Goal: Task Accomplishment & Management: Manage account settings

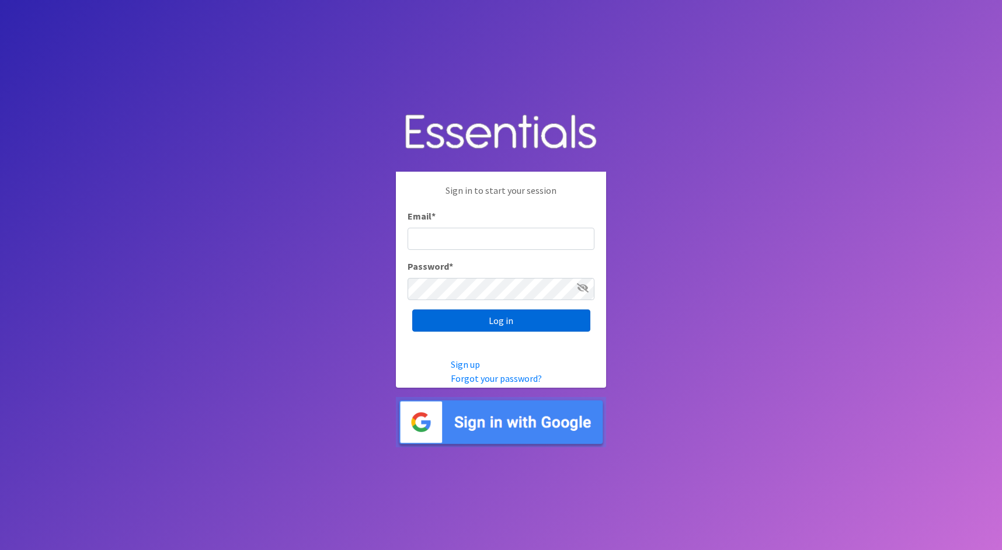
type input "cathy@alohadiaperbank.org"
click at [552, 319] on input "Log in" at bounding box center [501, 320] width 178 height 22
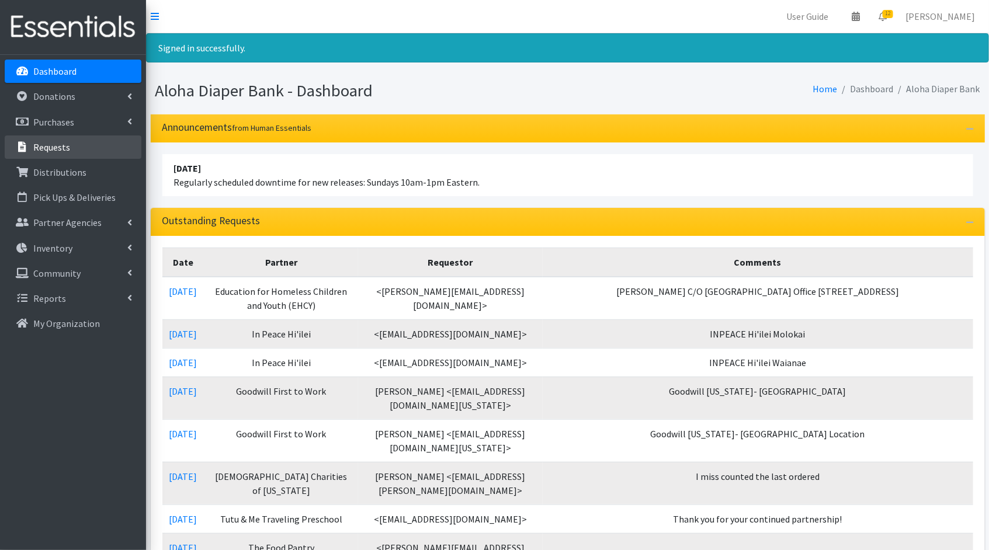
click at [89, 149] on link "Requests" at bounding box center [73, 146] width 137 height 23
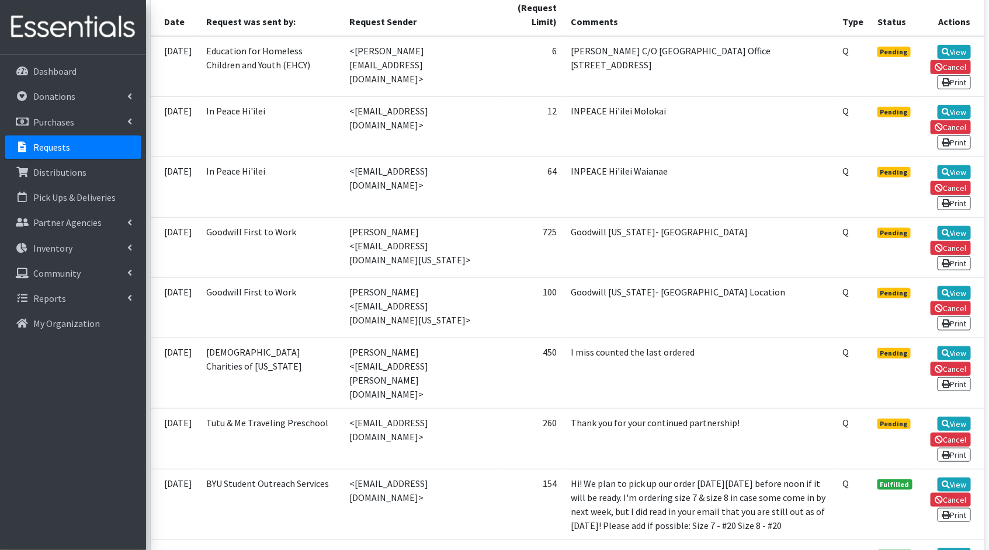
scroll to position [291, 0]
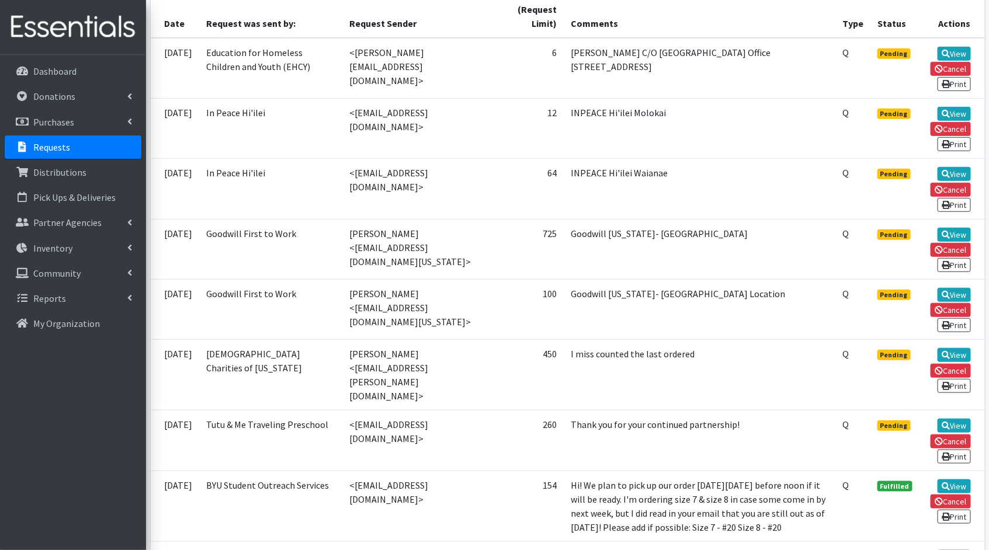
click at [342, 411] on td "<[EMAIL_ADDRESS][DOMAIN_NAME]>" at bounding box center [420, 441] width 156 height 60
click at [266, 411] on td "Tutu & Me Traveling Preschool" at bounding box center [271, 441] width 143 height 60
click at [957, 53] on link "View" at bounding box center [953, 54] width 33 height 14
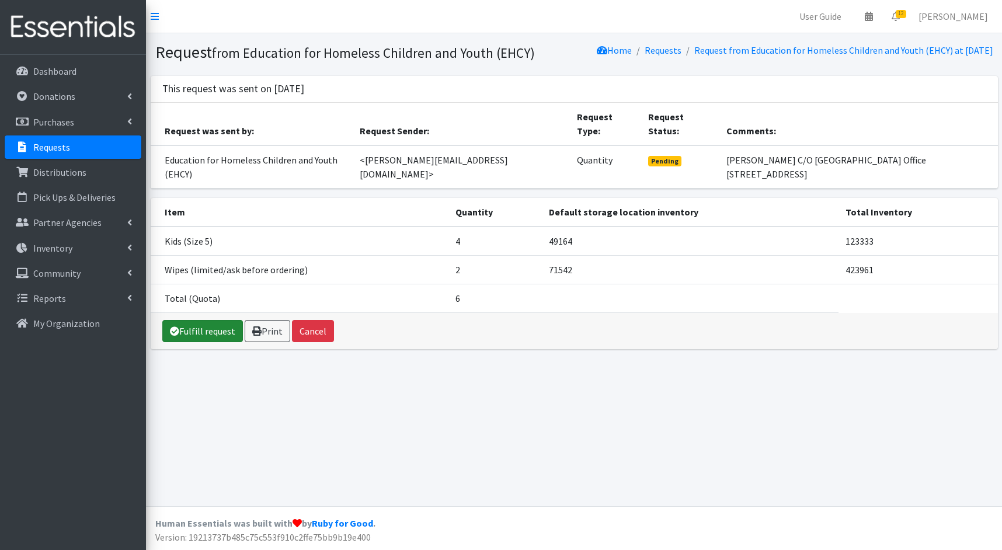
click at [173, 326] on icon at bounding box center [174, 330] width 9 height 9
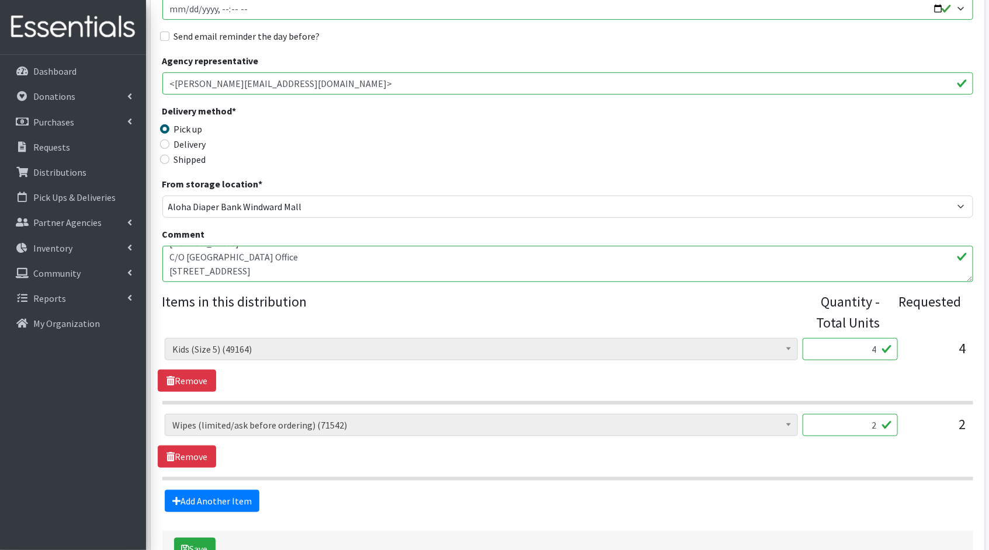
scroll to position [286, 0]
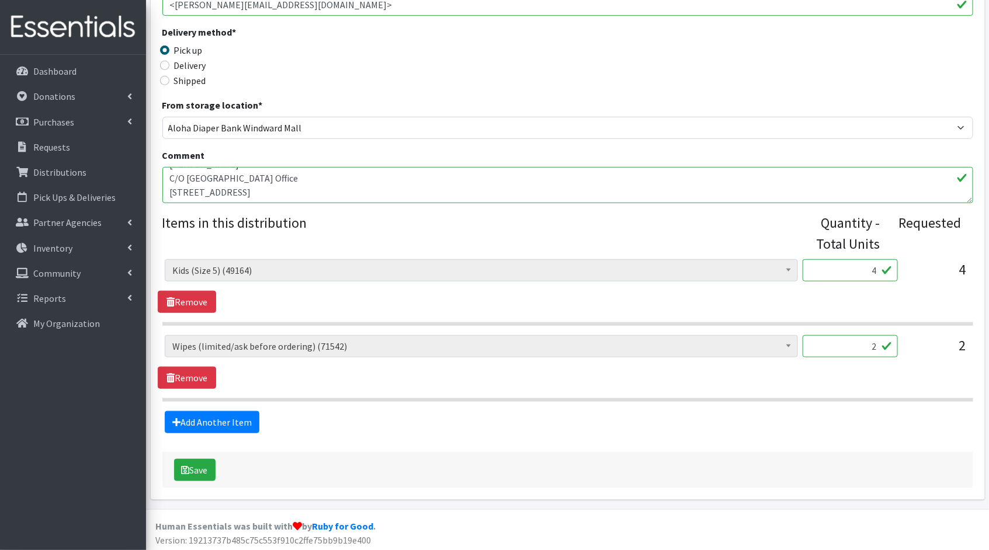
drag, startPoint x: 879, startPoint y: 269, endPoint x: 857, endPoint y: 265, distance: 22.6
click at [857, 265] on input "4" at bounding box center [849, 270] width 95 height 22
type input "100"
click at [876, 347] on input "2" at bounding box center [849, 346] width 95 height 22
type input "200"
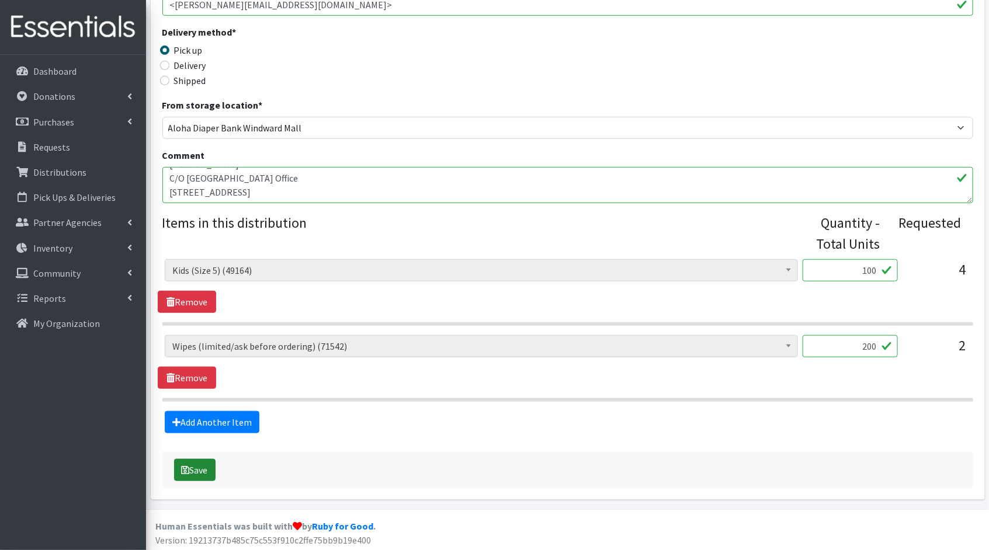
click at [196, 475] on button "Save" at bounding box center [194, 470] width 41 height 22
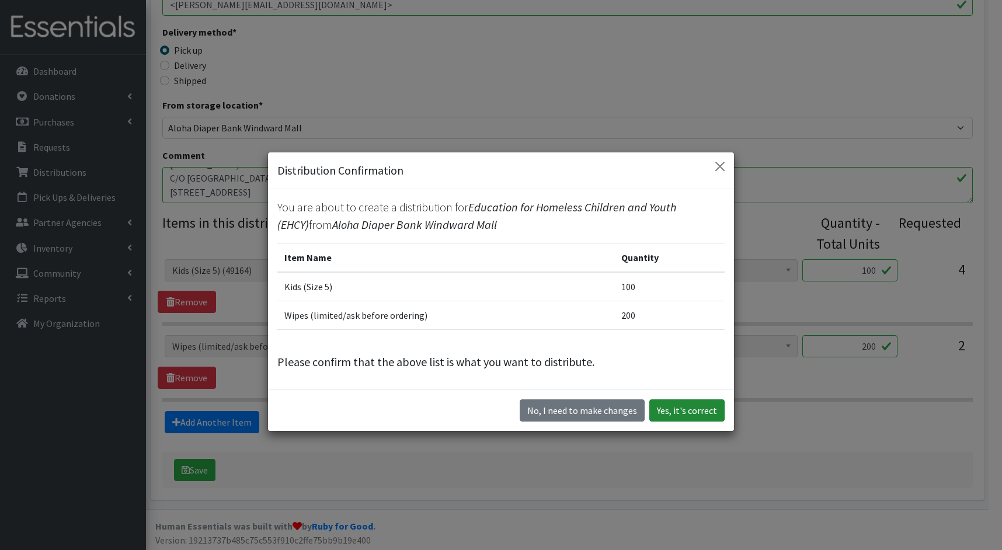
click at [663, 409] on button "Yes, it's correct" at bounding box center [686, 410] width 75 height 22
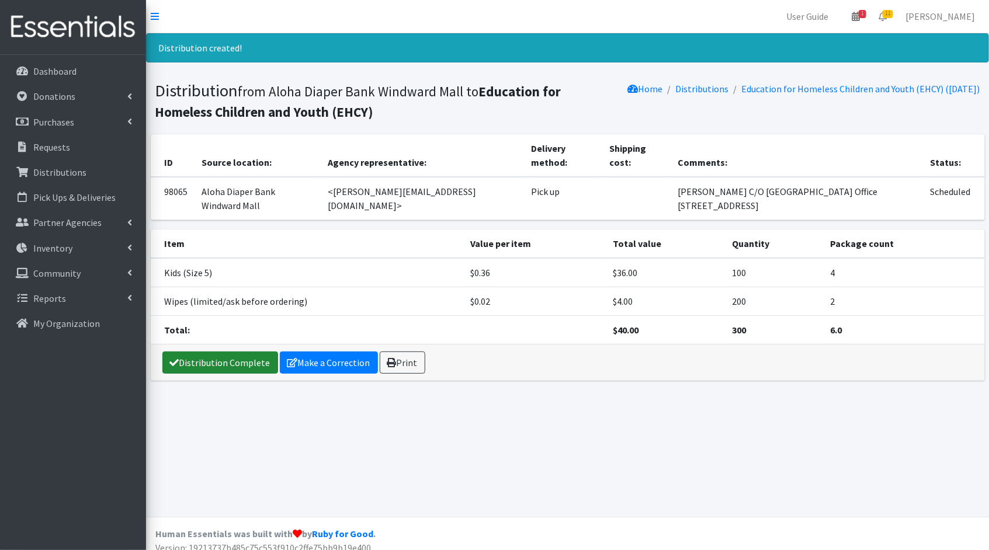
click at [219, 367] on link "Distribution Complete" at bounding box center [220, 363] width 116 height 22
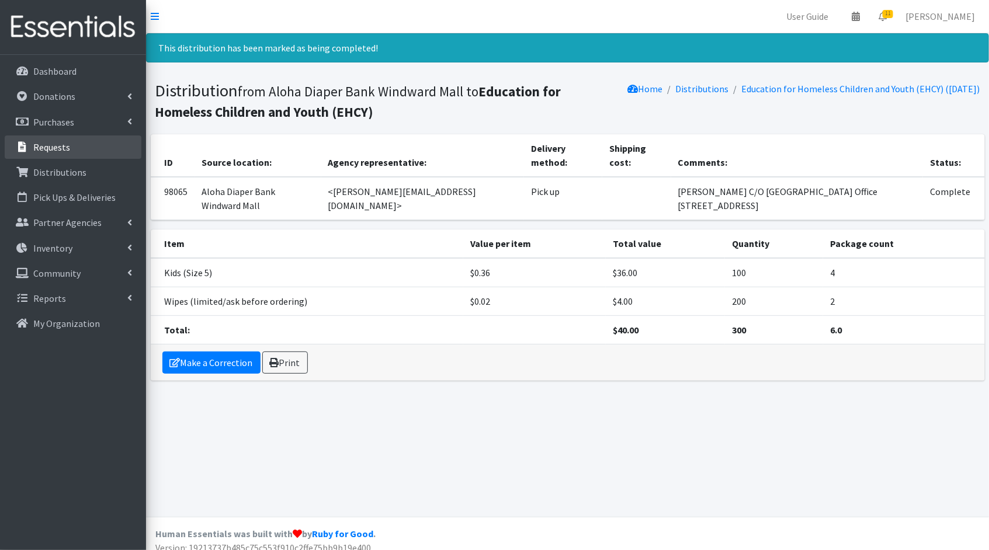
click at [93, 140] on link "Requests" at bounding box center [73, 146] width 137 height 23
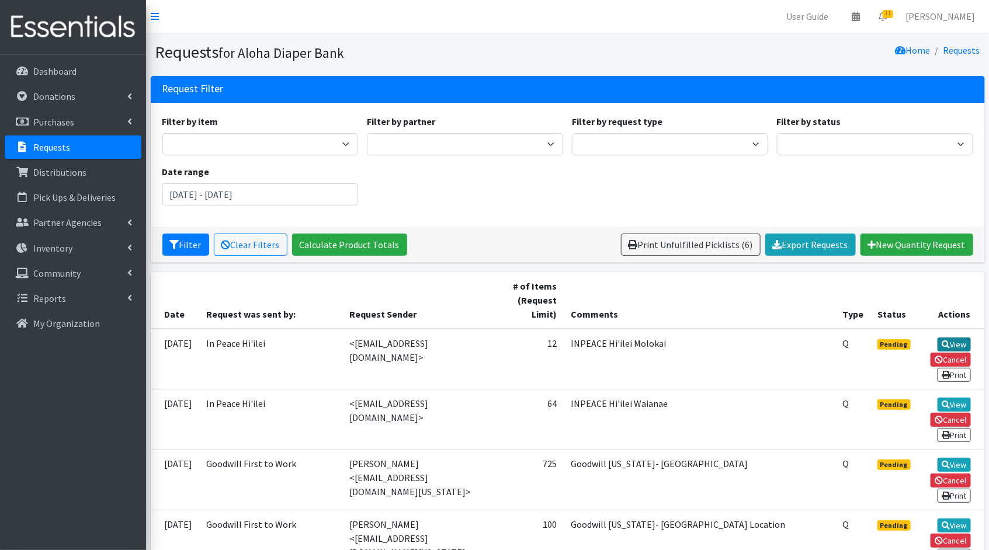
click at [954, 340] on link "View" at bounding box center [953, 345] width 33 height 14
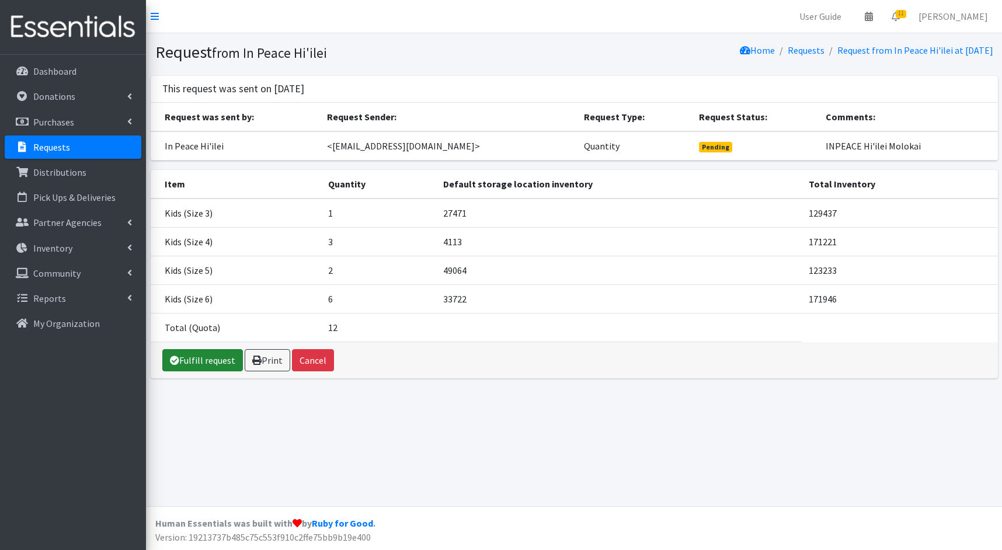
click at [206, 364] on link "Fulfill request" at bounding box center [202, 360] width 81 height 22
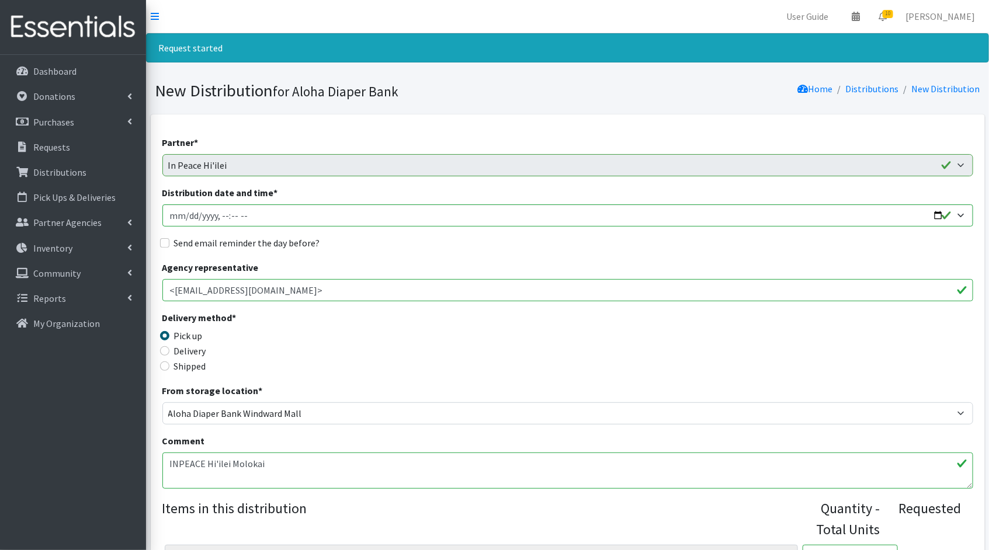
scroll to position [342, 0]
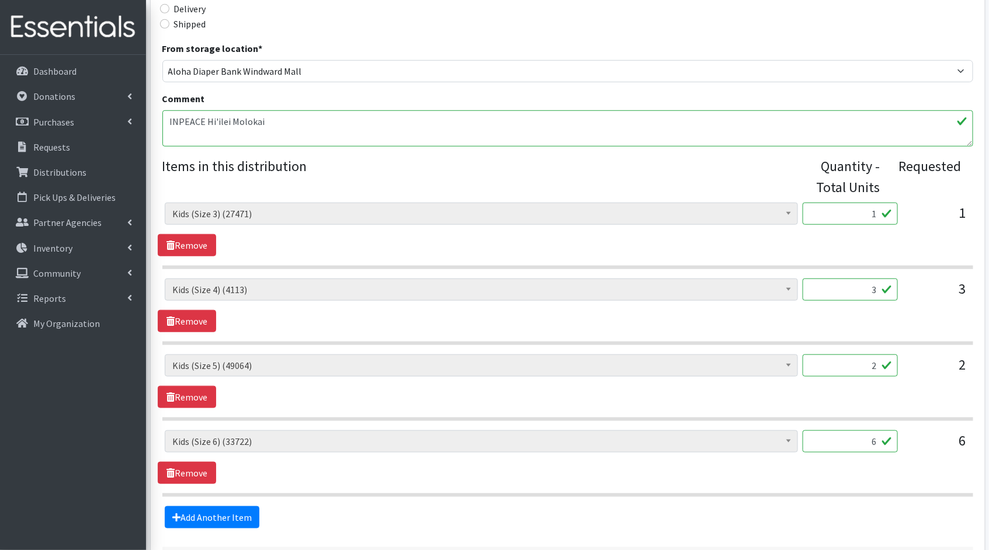
drag, startPoint x: 876, startPoint y: 214, endPoint x: 848, endPoint y: 210, distance: 28.9
click at [848, 210] on input "1" at bounding box center [849, 214] width 95 height 22
type input "25"
drag, startPoint x: 876, startPoint y: 288, endPoint x: 849, endPoint y: 287, distance: 27.5
click at [849, 287] on input "3" at bounding box center [849, 290] width 95 height 22
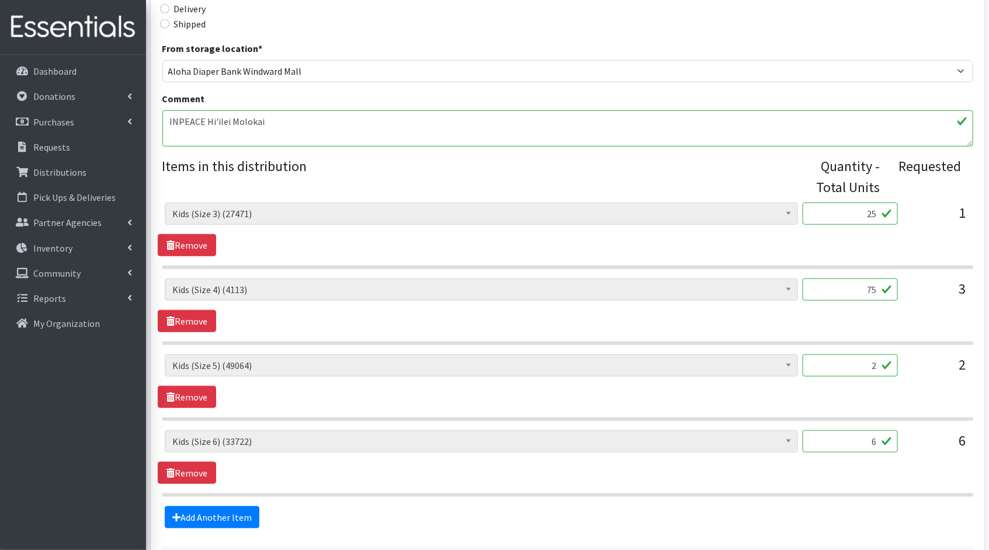
type input "75"
drag, startPoint x: 878, startPoint y: 364, endPoint x: 818, endPoint y: 357, distance: 60.0
click at [822, 357] on input "2" at bounding box center [849, 365] width 95 height 22
type input "50"
drag, startPoint x: 876, startPoint y: 441, endPoint x: 830, endPoint y: 439, distance: 45.6
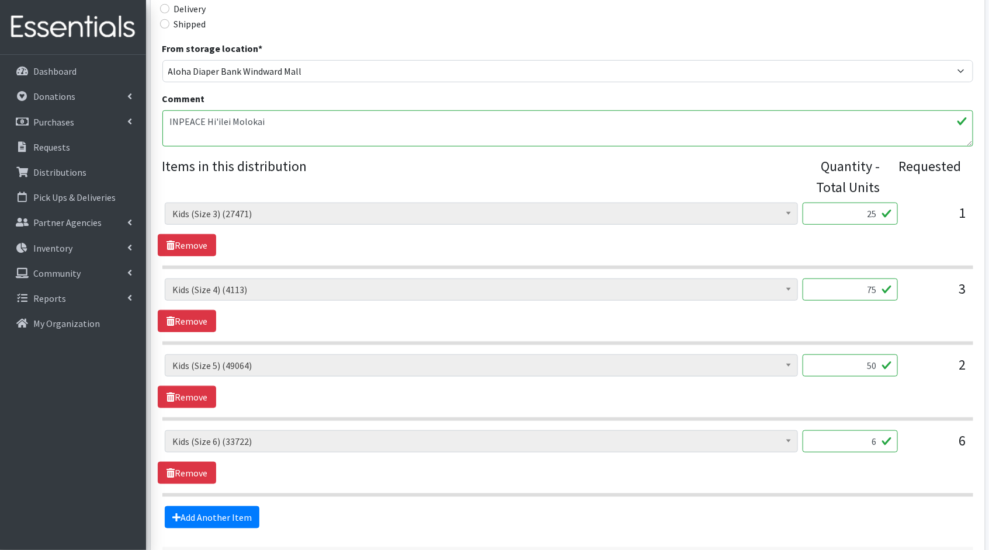
click at [830, 439] on input "6" at bounding box center [849, 441] width 95 height 22
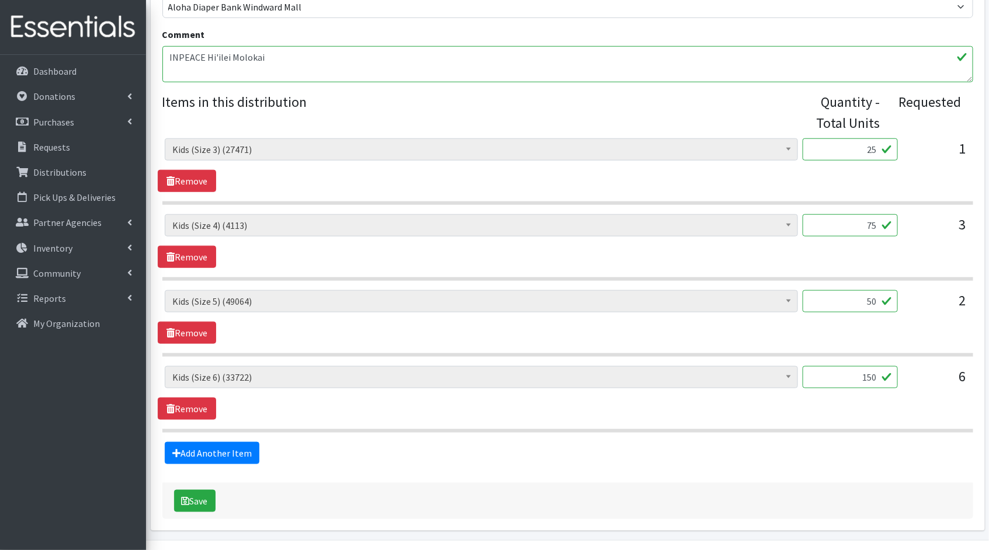
scroll to position [436, 0]
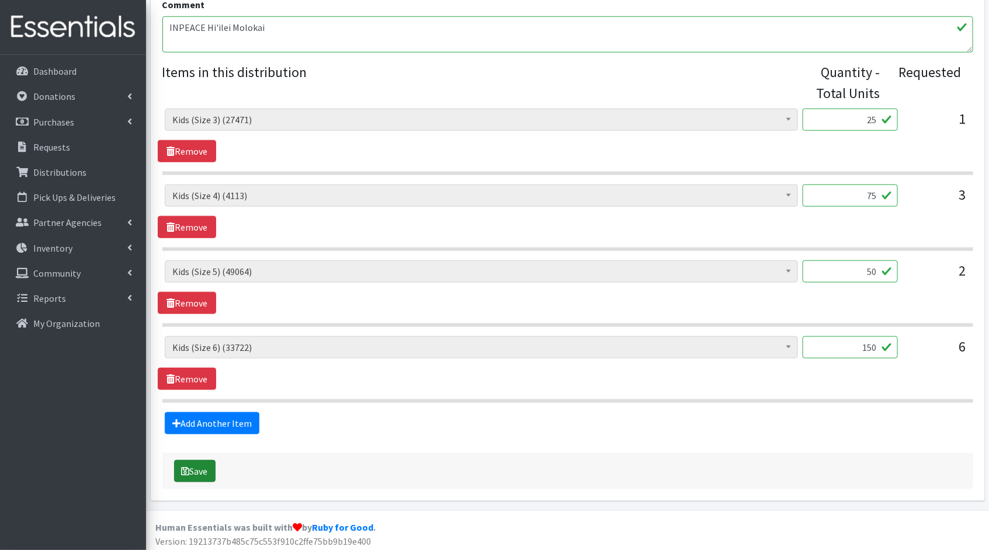
type input "150"
click at [201, 474] on button "Save" at bounding box center [194, 471] width 41 height 22
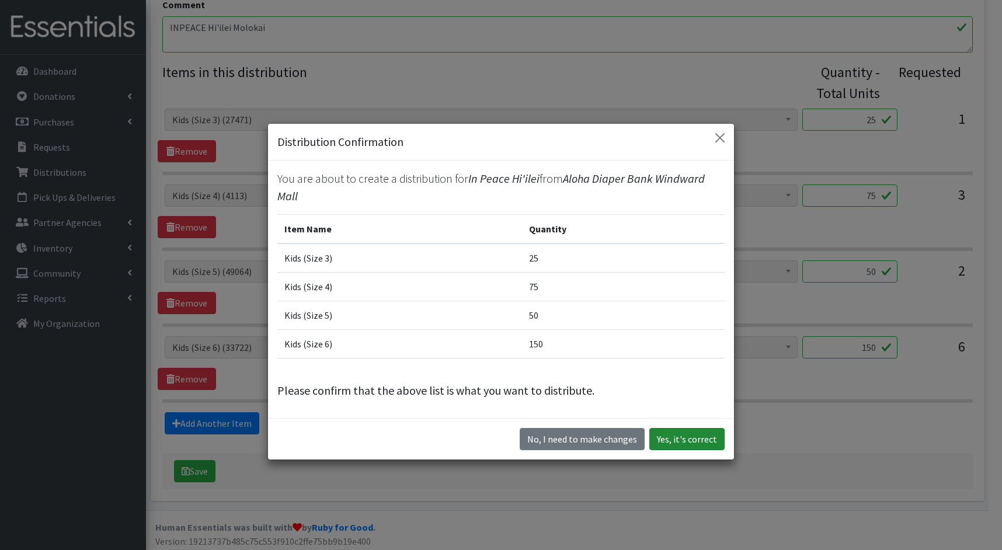
click at [679, 439] on button "Yes, it's correct" at bounding box center [686, 439] width 75 height 22
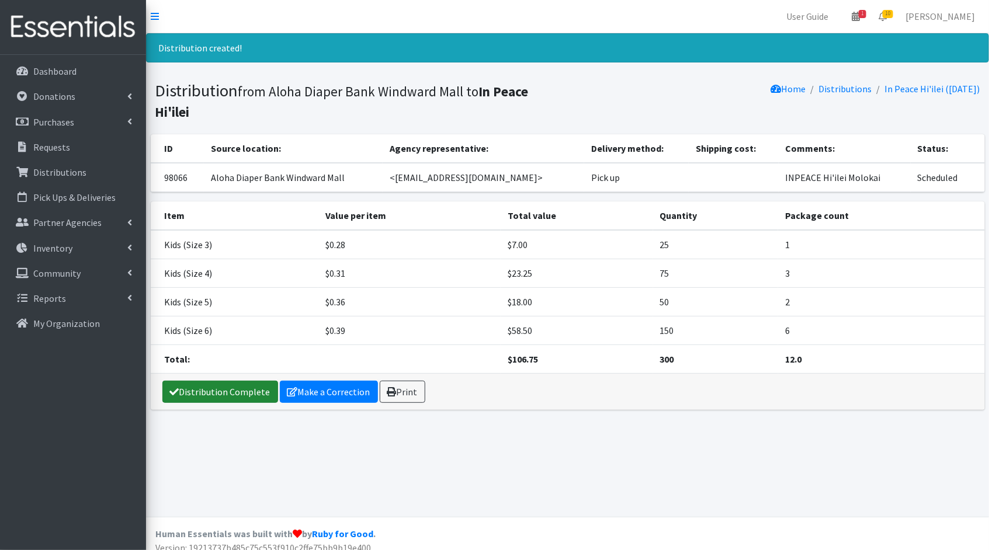
click at [232, 394] on link "Distribution Complete" at bounding box center [220, 392] width 116 height 22
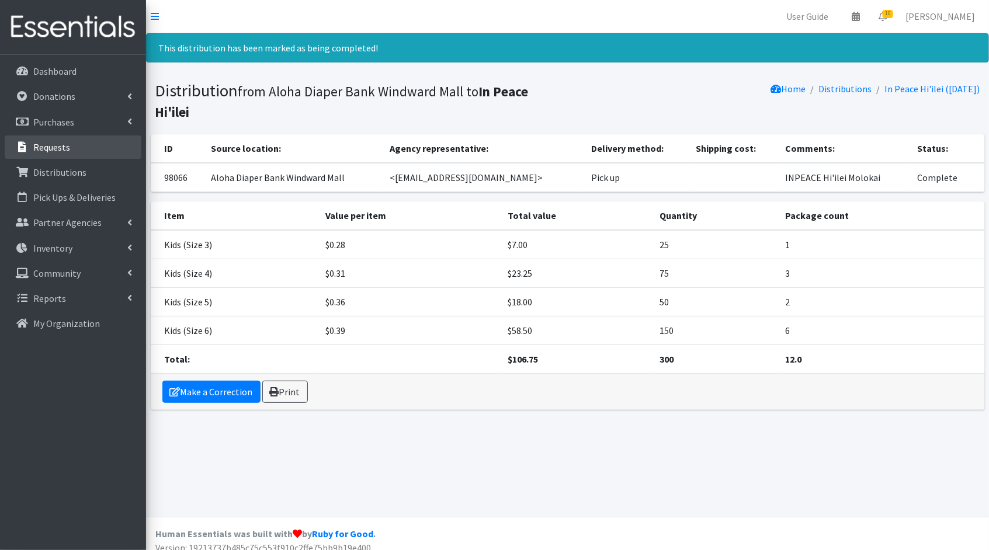
click at [60, 154] on link "Requests" at bounding box center [73, 146] width 137 height 23
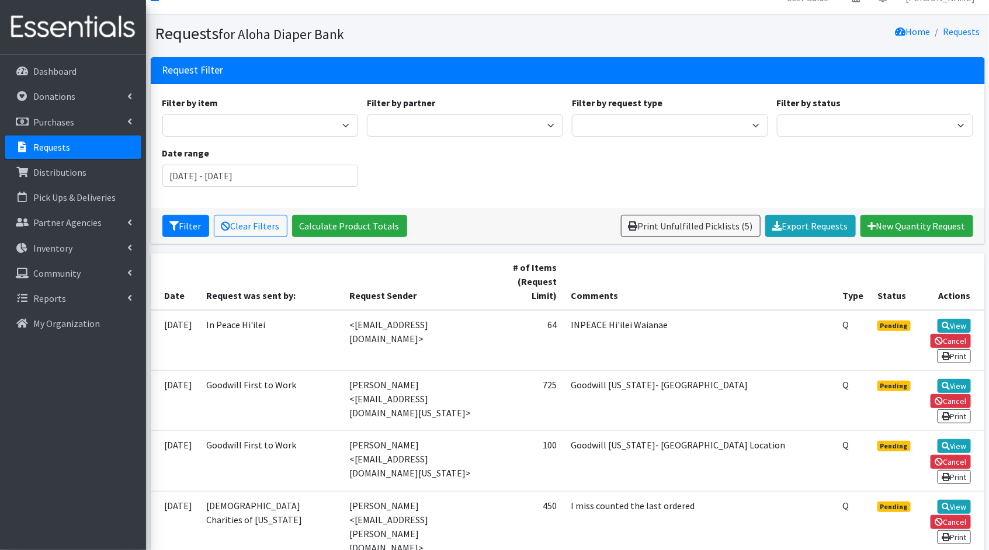
scroll to position [135, 0]
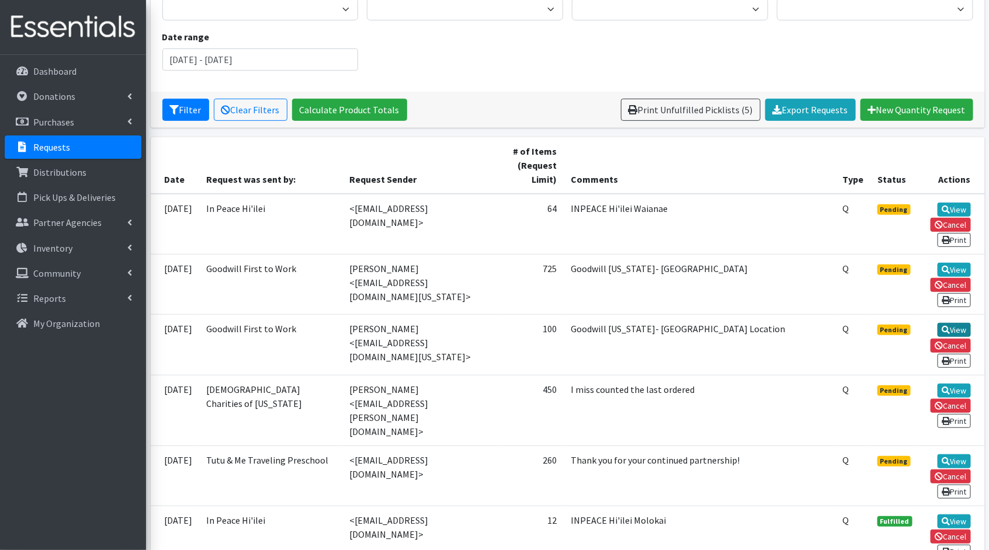
click at [963, 323] on link "View" at bounding box center [953, 330] width 33 height 14
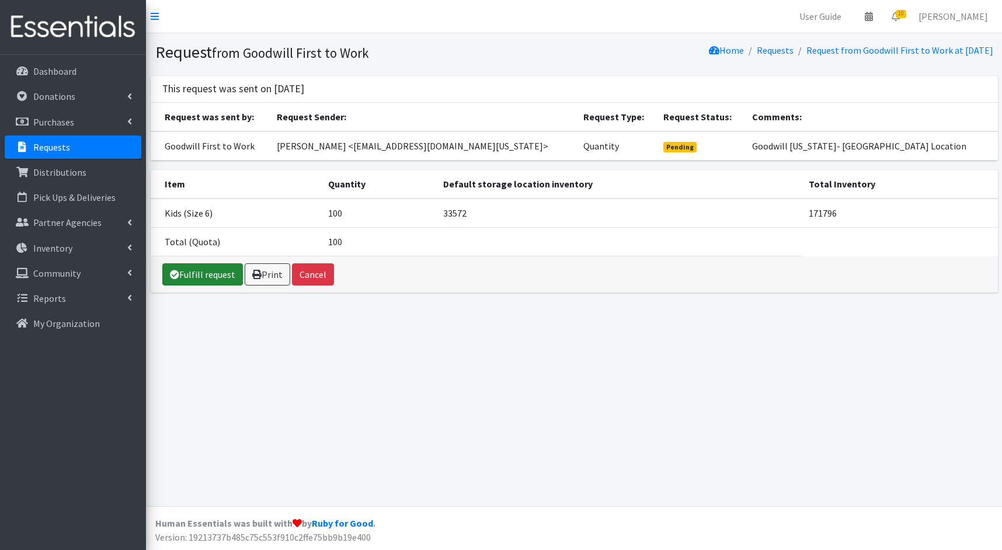
click at [204, 278] on link "Fulfill request" at bounding box center [202, 274] width 81 height 22
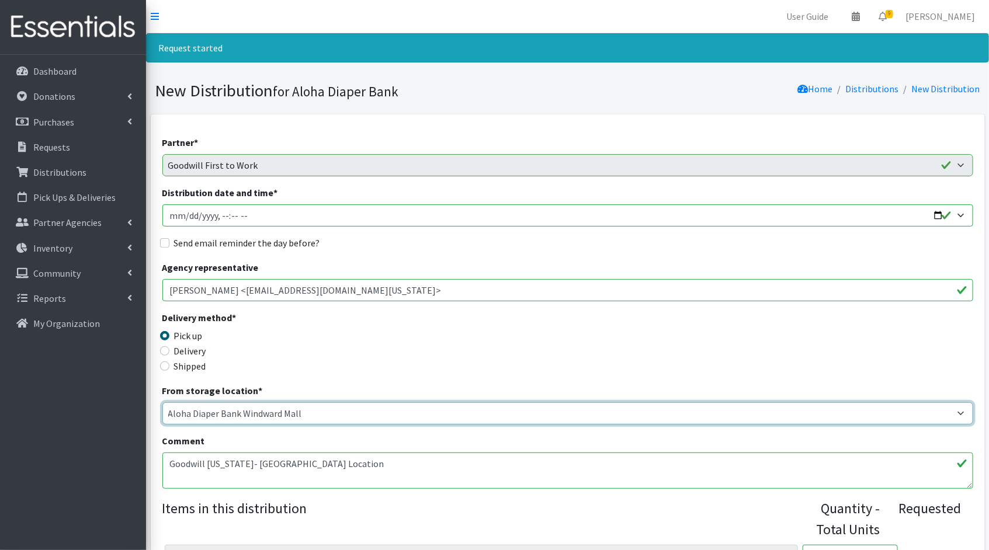
click at [288, 408] on select "Aloha Diaper Bank Windward Mall DHX MAIN Kauai Diaper Pantry Main Maui Diaper P…" at bounding box center [567, 413] width 811 height 22
select select "213"
click at [162, 402] on select "Aloha Diaper Bank Windward Mall DHX MAIN Kauai Diaper Pantry Main Maui Diaper P…" at bounding box center [567, 413] width 811 height 22
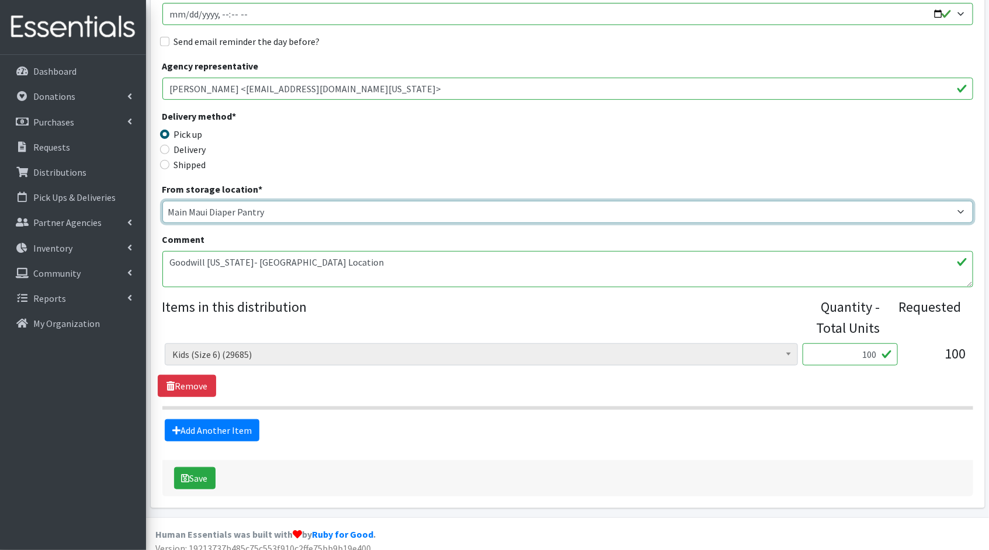
scroll to position [210, 0]
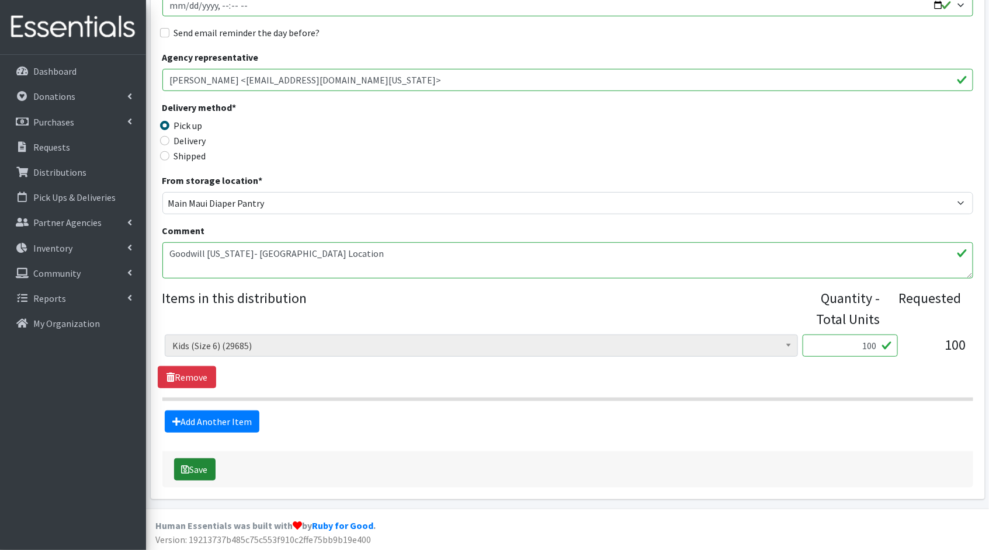
click at [199, 463] on button "Save" at bounding box center [194, 469] width 41 height 22
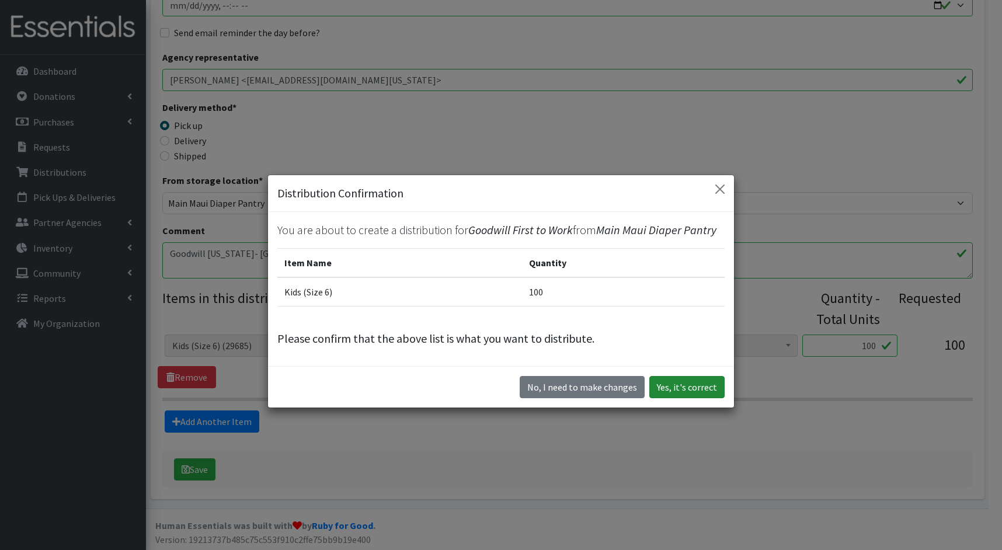
click at [702, 387] on button "Yes, it's correct" at bounding box center [686, 387] width 75 height 22
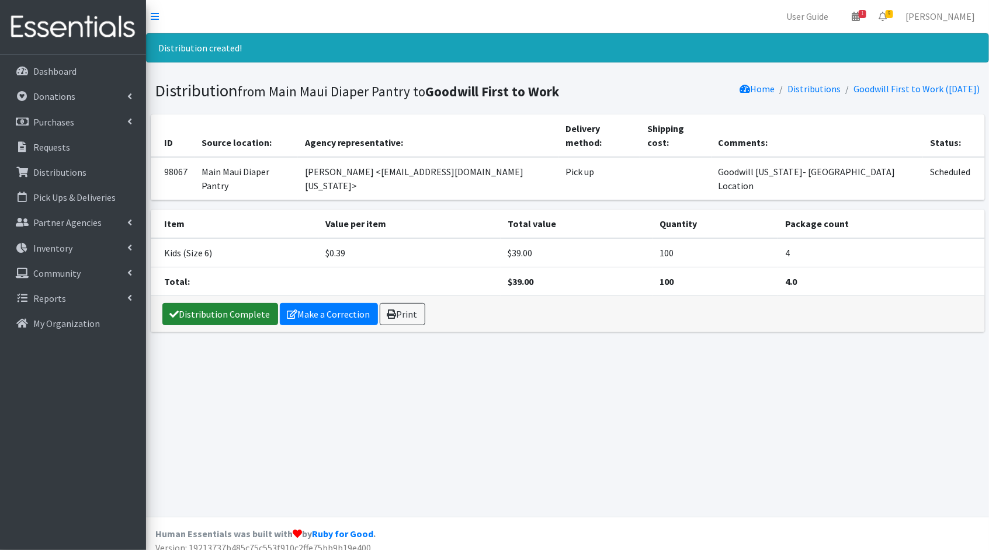
click at [229, 303] on link "Distribution Complete" at bounding box center [220, 314] width 116 height 22
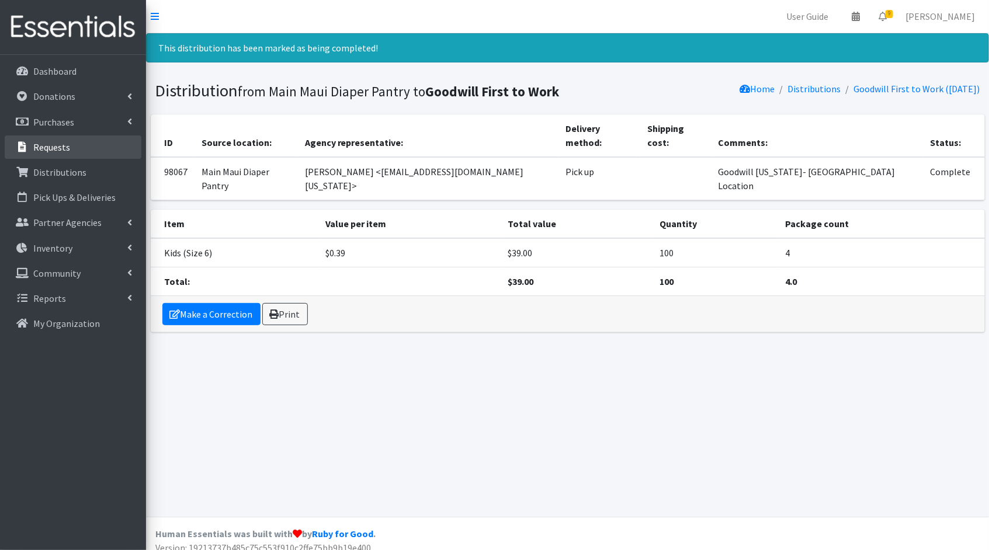
click at [62, 151] on p "Requests" at bounding box center [51, 147] width 37 height 12
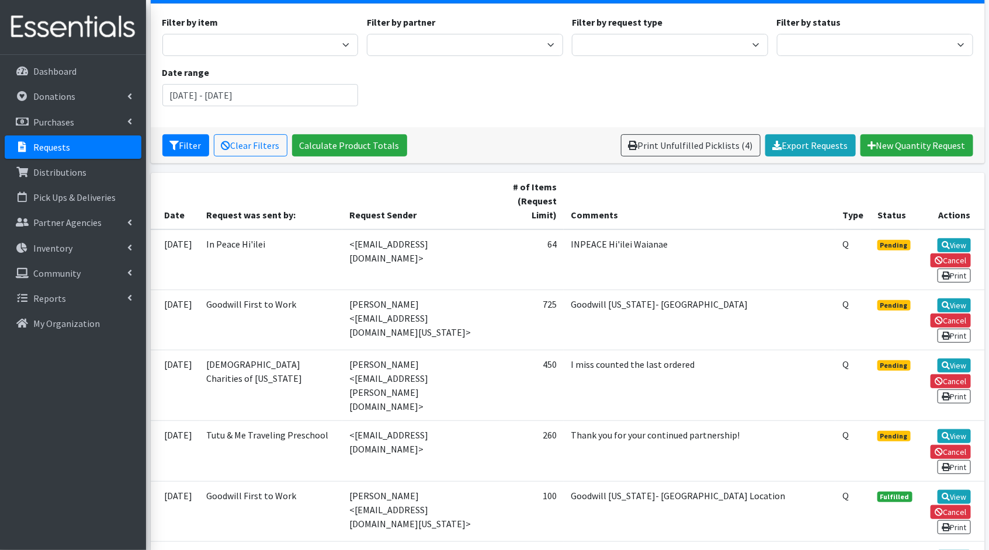
scroll to position [100, 0]
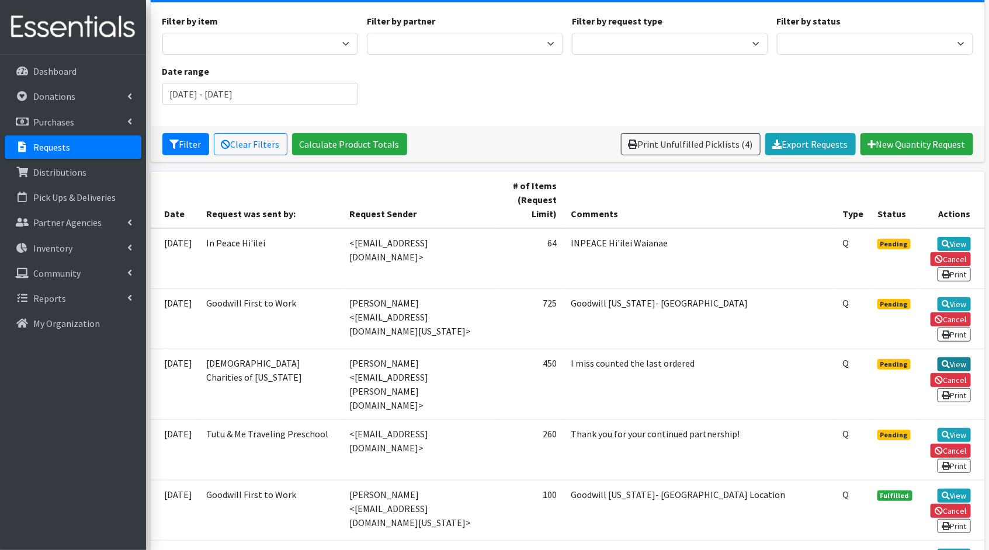
click at [950, 357] on link "View" at bounding box center [953, 364] width 33 height 14
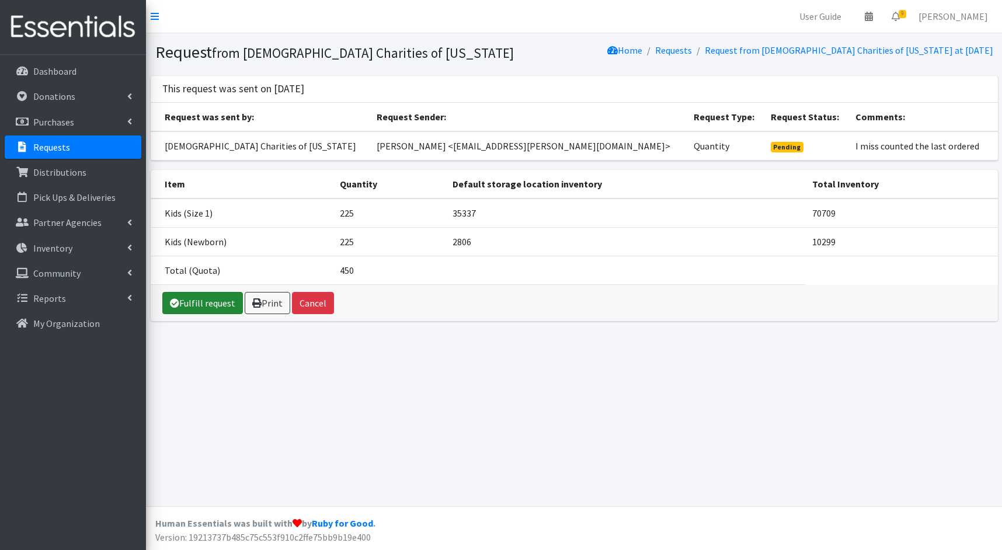
click at [176, 304] on icon at bounding box center [174, 302] width 9 height 9
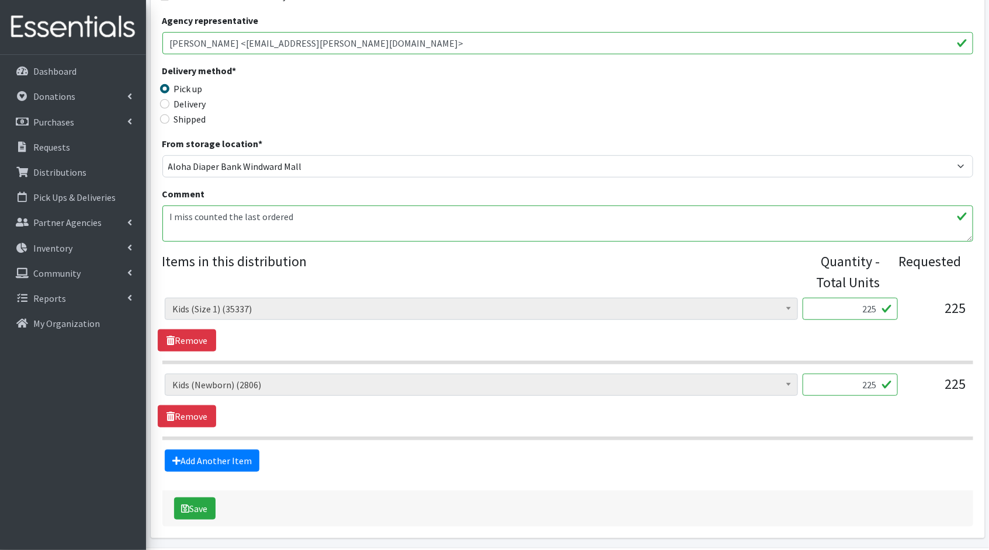
scroll to position [286, 0]
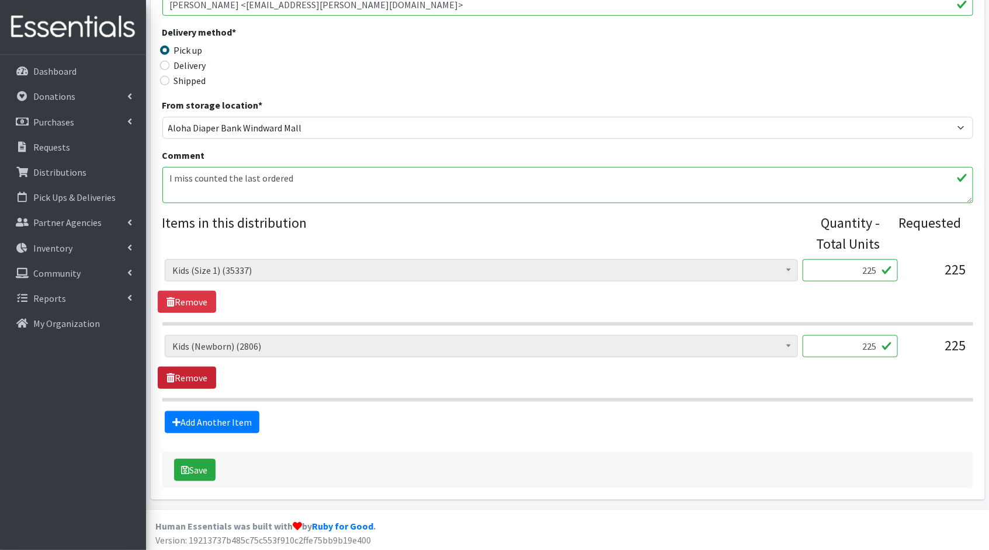
click at [179, 377] on link "Remove" at bounding box center [187, 378] width 58 height 22
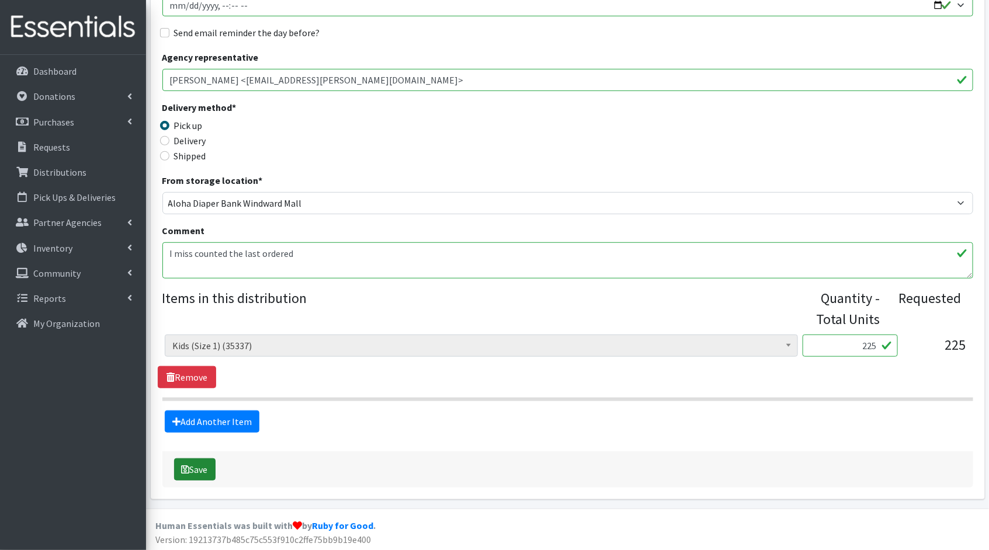
click at [203, 468] on button "Save" at bounding box center [194, 469] width 41 height 22
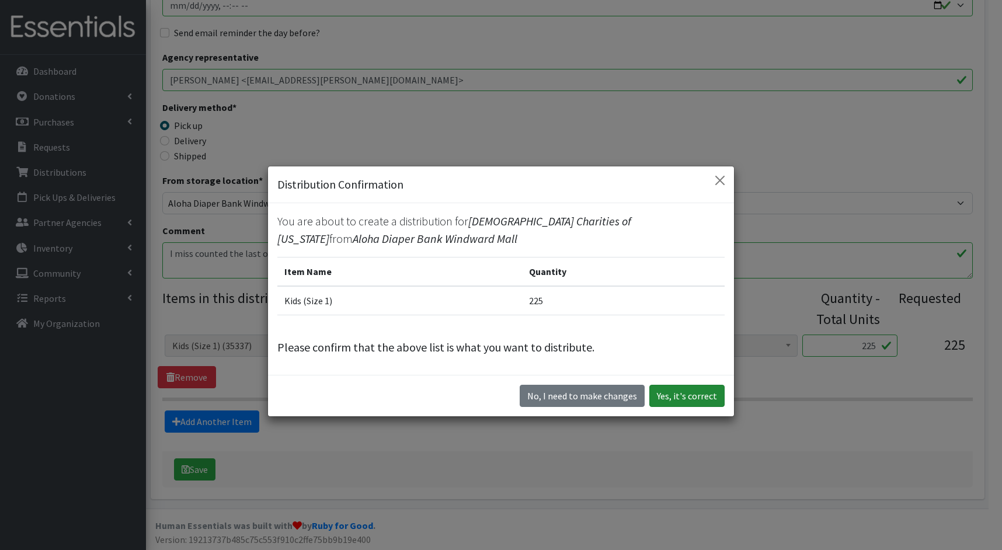
click at [700, 391] on button "Yes, it's correct" at bounding box center [686, 396] width 75 height 22
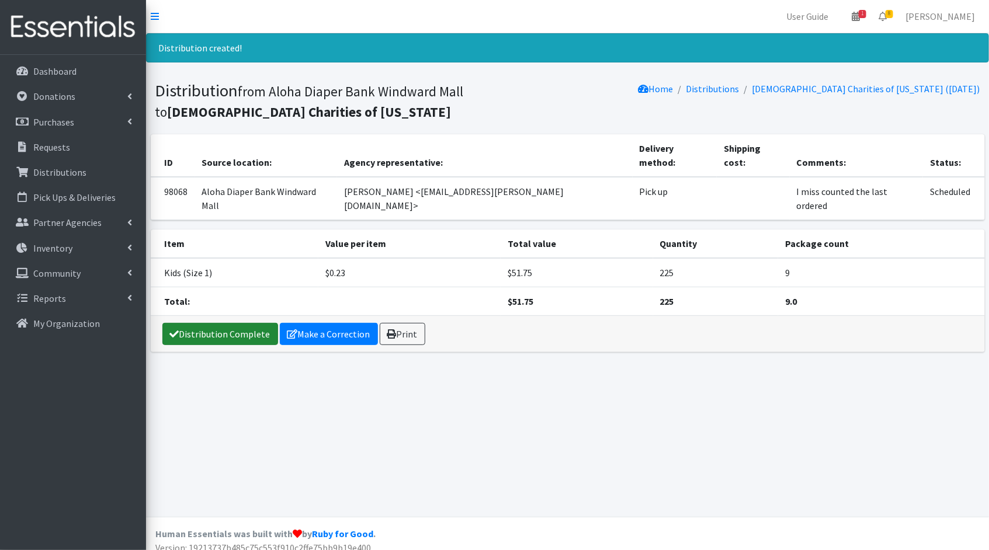
click at [227, 323] on link "Distribution Complete" at bounding box center [220, 334] width 116 height 22
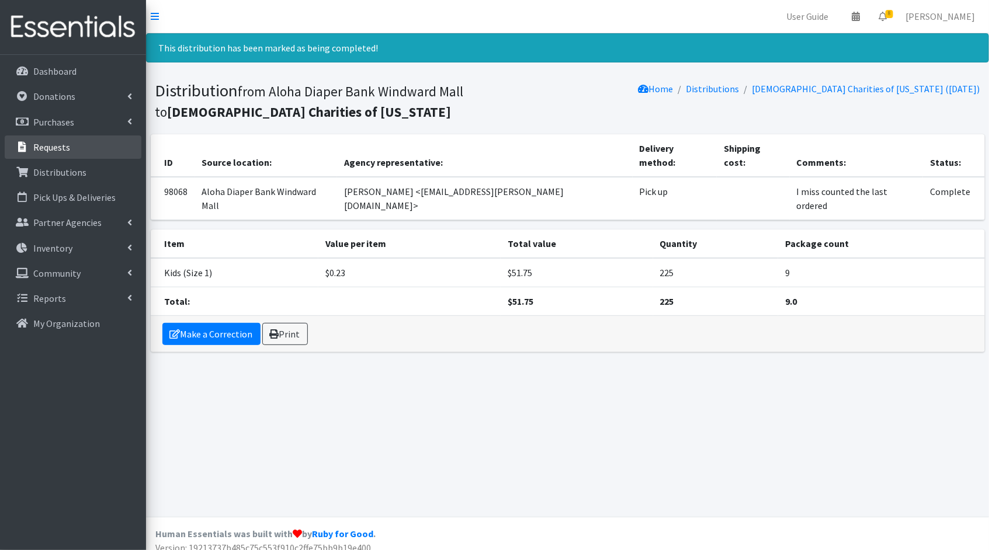
click at [60, 147] on p "Requests" at bounding box center [51, 147] width 37 height 12
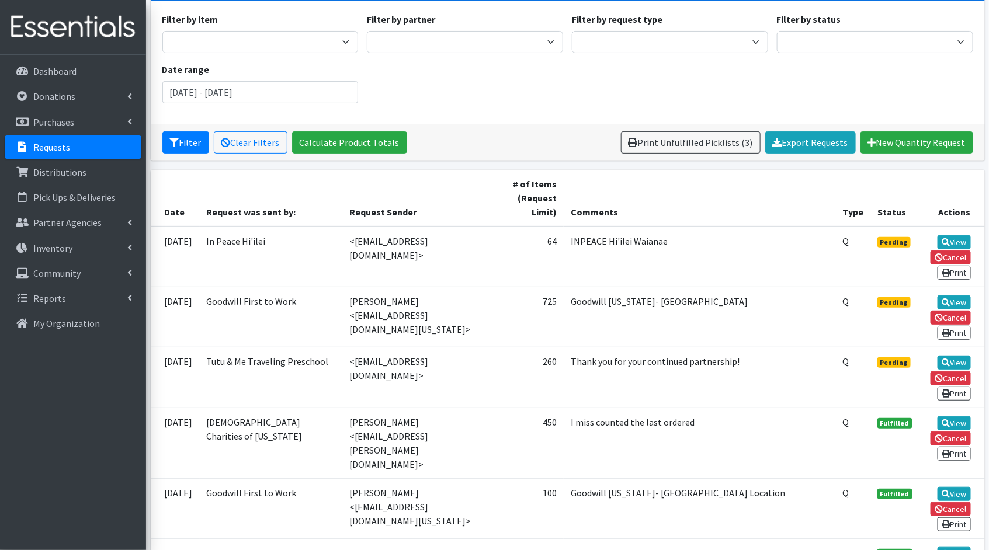
scroll to position [97, 0]
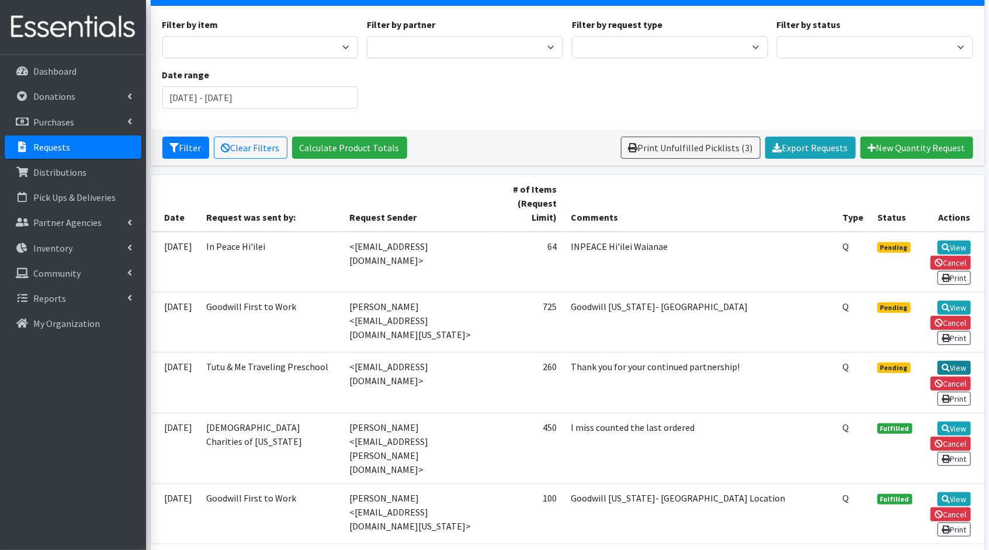
click at [952, 361] on link "View" at bounding box center [953, 368] width 33 height 14
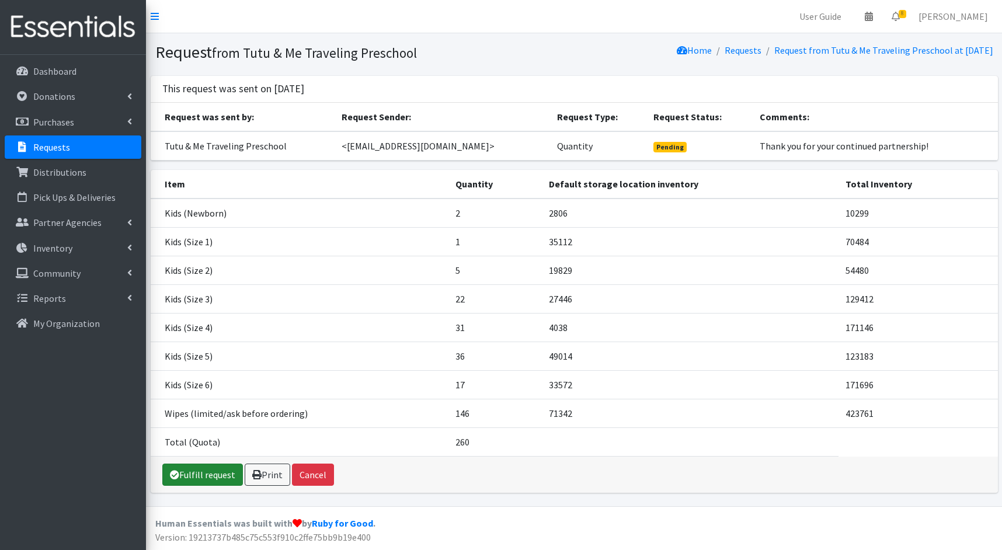
click at [198, 471] on link "Fulfill request" at bounding box center [202, 475] width 81 height 22
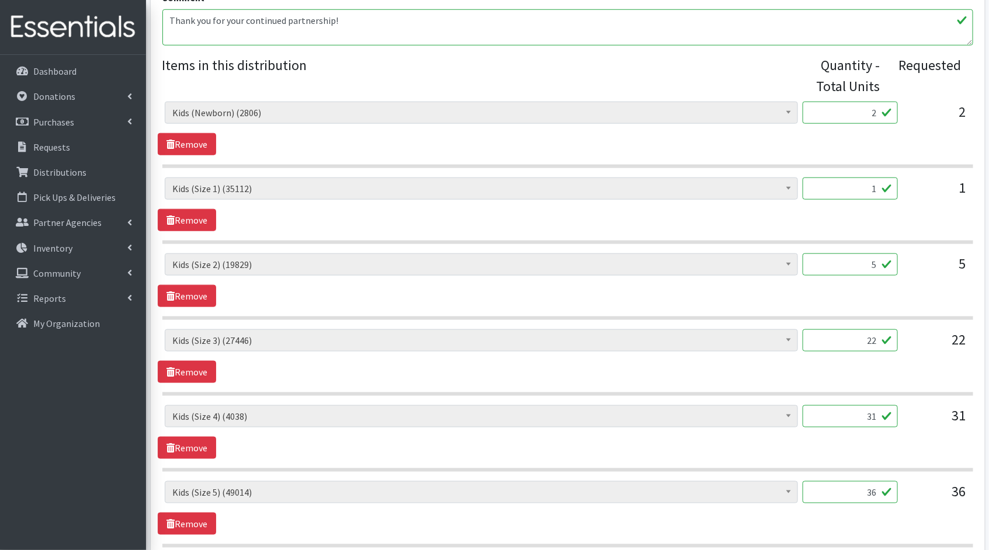
scroll to position [444, 0]
drag, startPoint x: 876, startPoint y: 113, endPoint x: 850, endPoint y: 107, distance: 26.2
click at [850, 107] on input "2" at bounding box center [849, 111] width 95 height 22
type input "50"
drag, startPoint x: 876, startPoint y: 186, endPoint x: 846, endPoint y: 186, distance: 30.9
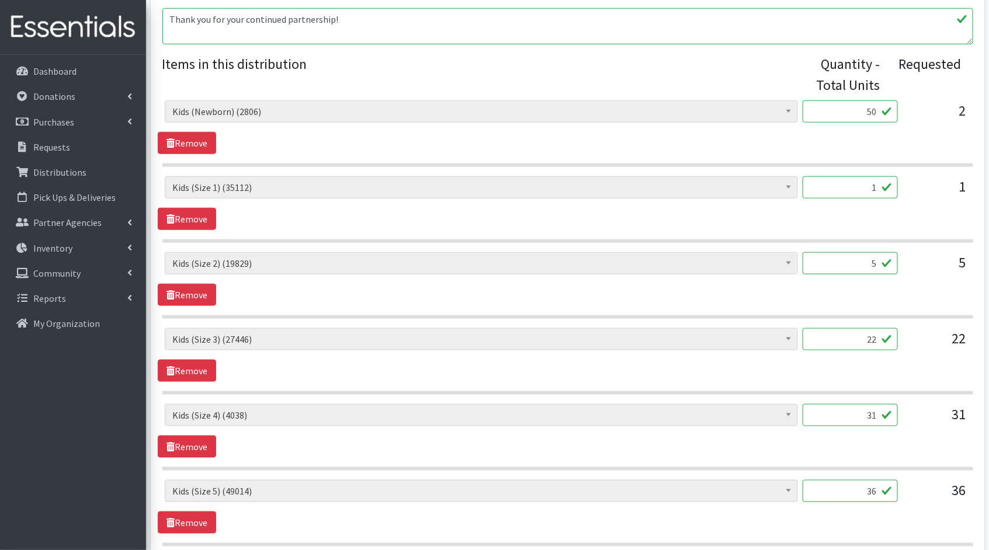
click at [846, 186] on input "1" at bounding box center [849, 187] width 95 height 22
type input "25"
drag, startPoint x: 876, startPoint y: 263, endPoint x: 803, endPoint y: 255, distance: 72.9
click at [803, 255] on input "5" at bounding box center [849, 263] width 95 height 22
type input "125"
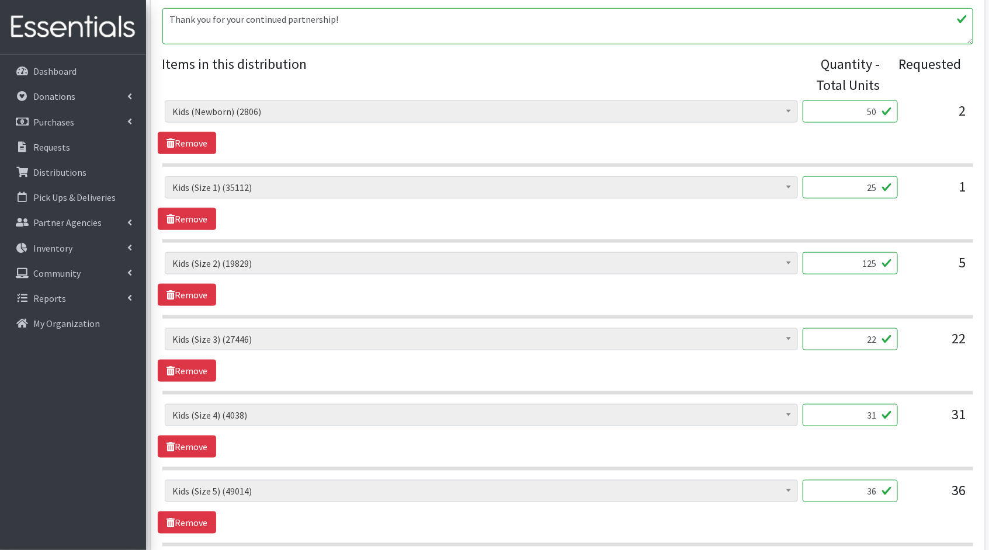
drag, startPoint x: 878, startPoint y: 336, endPoint x: 841, endPoint y: 331, distance: 37.2
click at [841, 331] on input "22" at bounding box center [849, 339] width 95 height 22
type input "550"
drag, startPoint x: 879, startPoint y: 414, endPoint x: 828, endPoint y: 401, distance: 53.0
click at [828, 404] on input "31" at bounding box center [849, 415] width 95 height 22
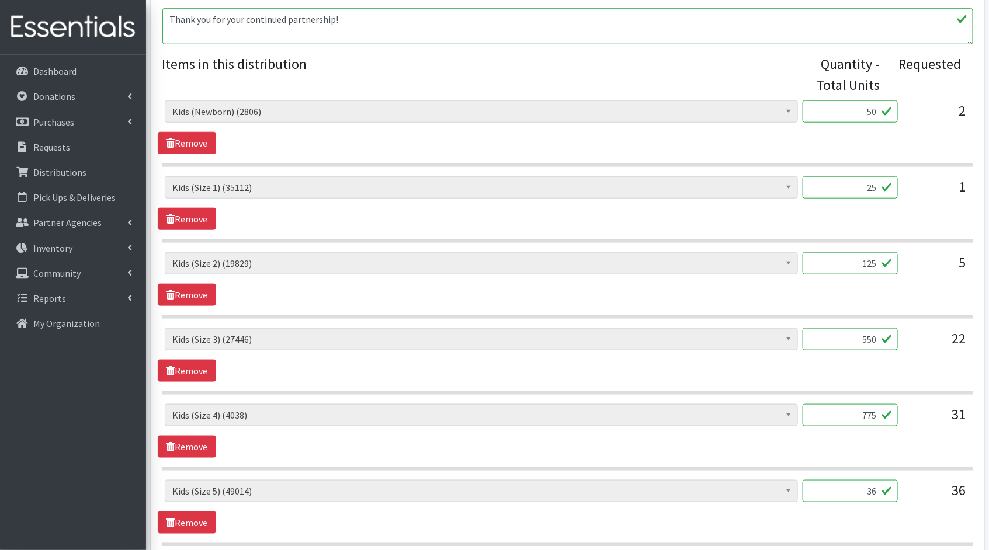
type input "775"
drag, startPoint x: 879, startPoint y: 492, endPoint x: 827, endPoint y: 482, distance: 52.9
click at [827, 482] on input "36" at bounding box center [849, 491] width 95 height 22
type input "900"
click at [698, 520] on div "Kids (Newborn) (2806) Kids (Preemie)** Limited (809) Kids (Size 1) (35112) Kids…" at bounding box center [567, 507] width 819 height 54
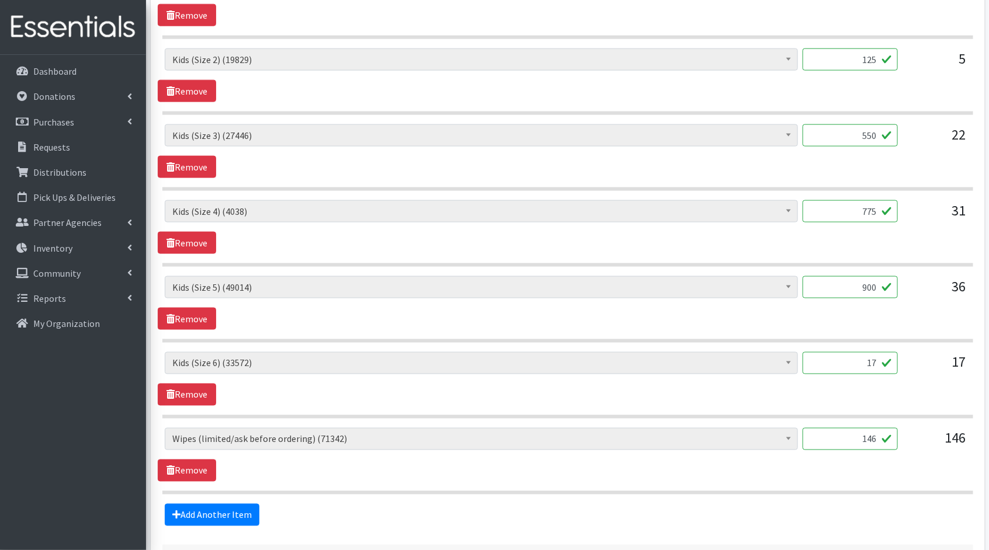
scroll to position [653, 0]
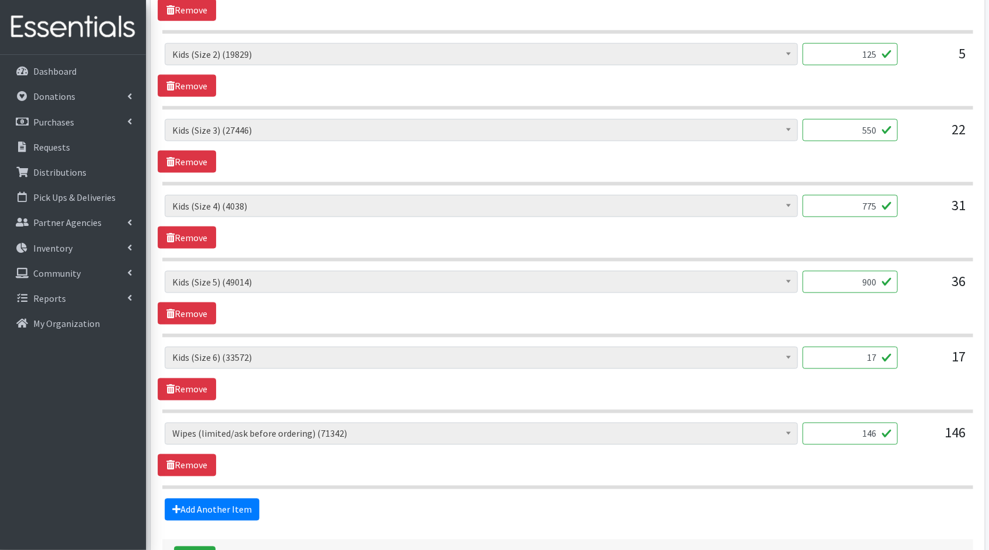
drag, startPoint x: 878, startPoint y: 351, endPoint x: 846, endPoint y: 350, distance: 32.1
click at [846, 350] on input "17" at bounding box center [849, 358] width 95 height 22
type input "425"
drag, startPoint x: 874, startPoint y: 430, endPoint x: 891, endPoint y: 431, distance: 16.9
click at [874, 430] on input "146" at bounding box center [849, 434] width 95 height 22
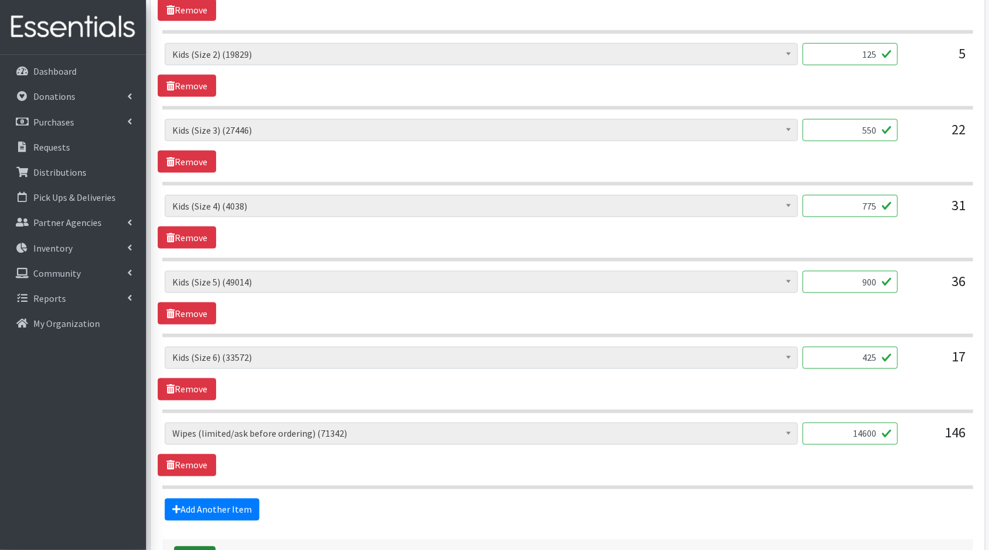
type input "14600"
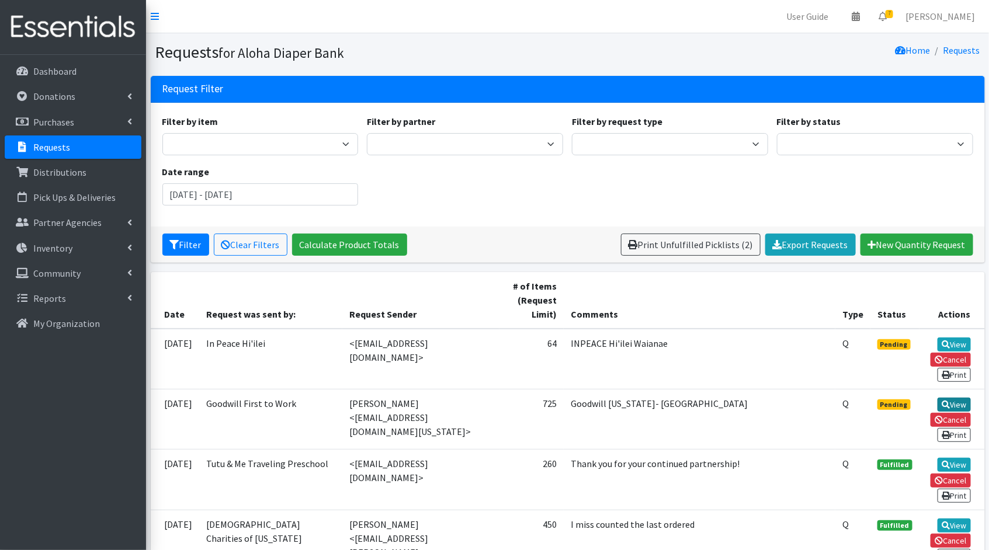
click at [966, 398] on link "View" at bounding box center [953, 405] width 33 height 14
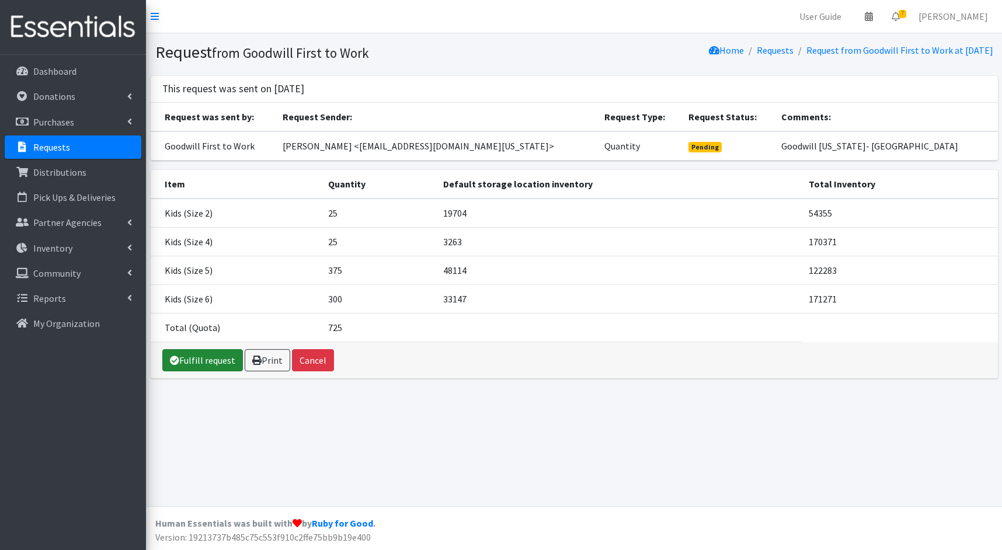
click at [197, 357] on link "Fulfill request" at bounding box center [202, 360] width 81 height 22
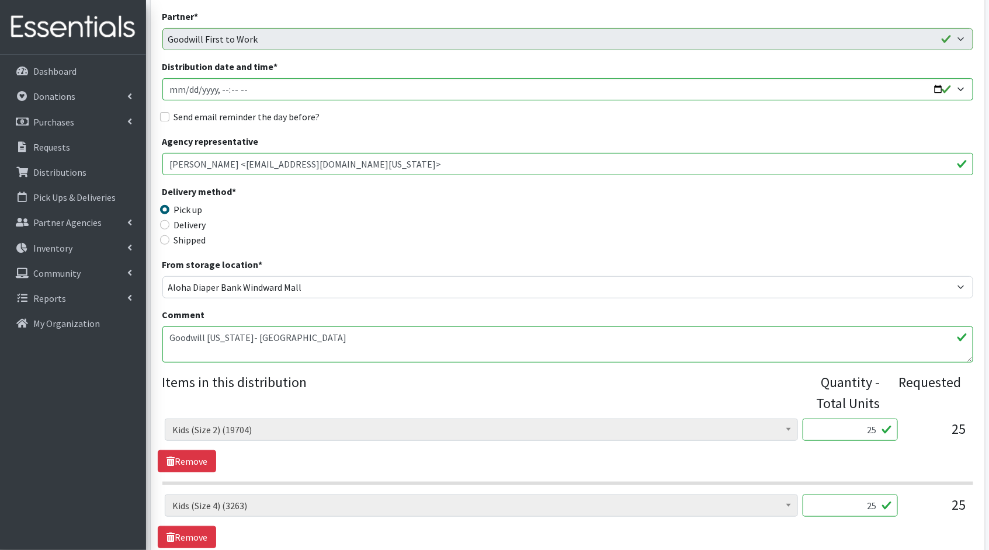
scroll to position [436, 0]
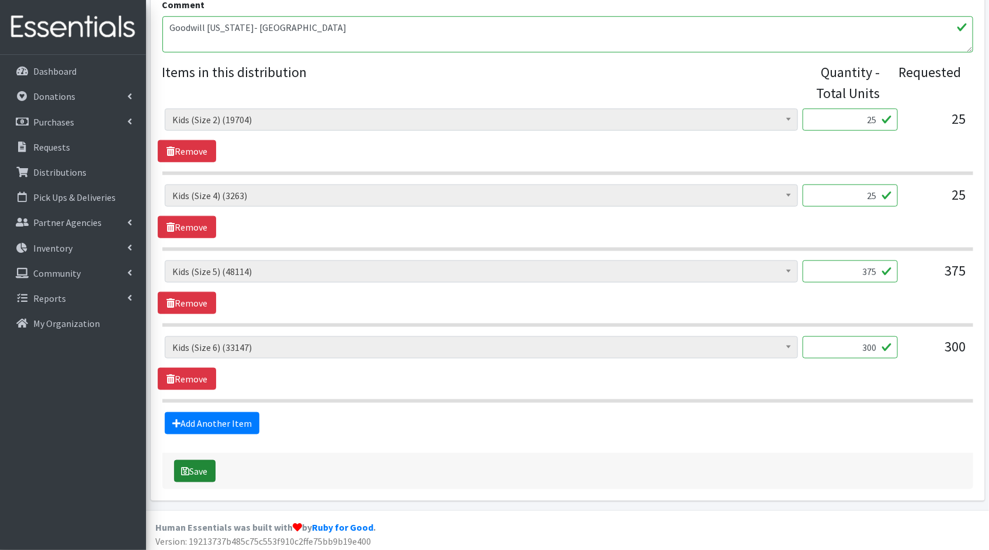
click at [192, 474] on button "Save" at bounding box center [194, 471] width 41 height 22
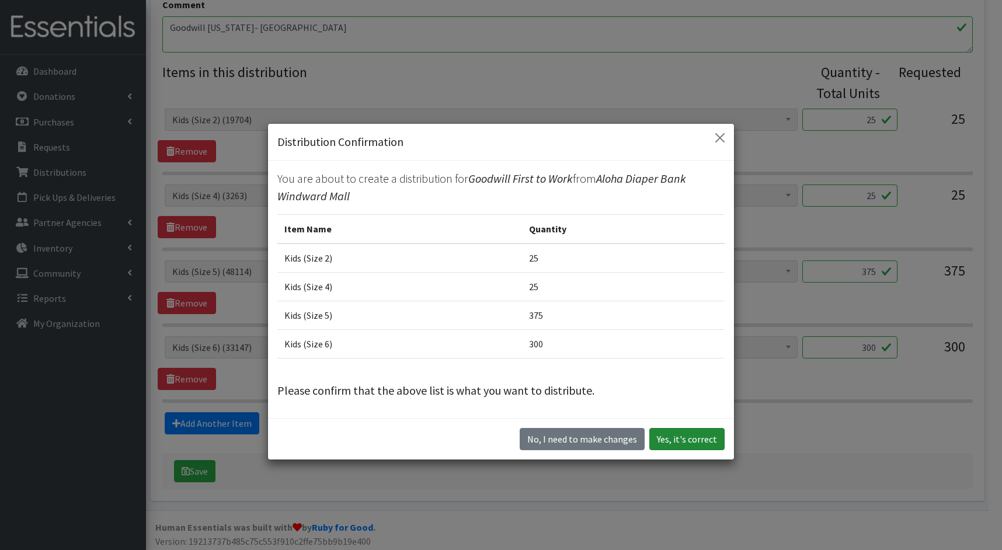
click at [687, 434] on button "Yes, it's correct" at bounding box center [686, 439] width 75 height 22
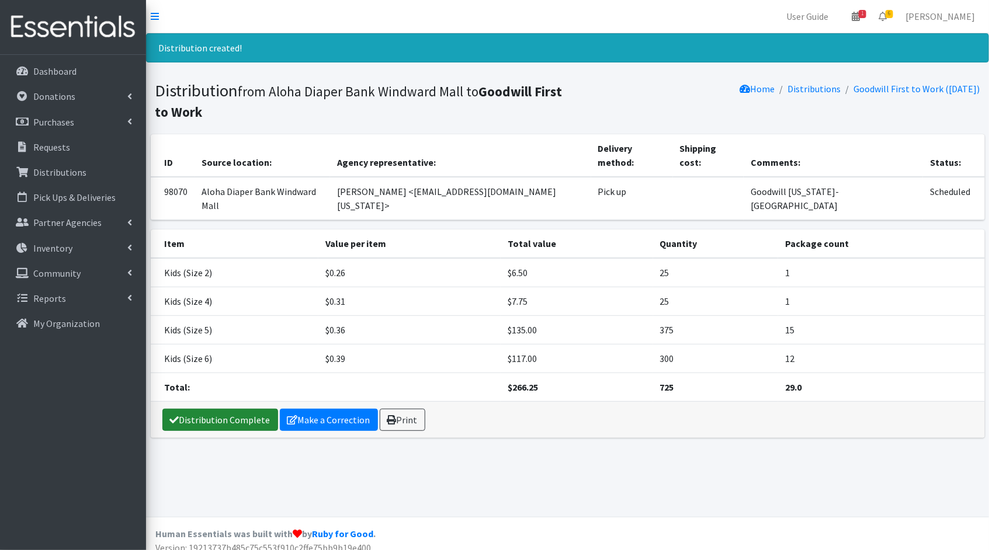
click at [198, 409] on link "Distribution Complete" at bounding box center [220, 420] width 116 height 22
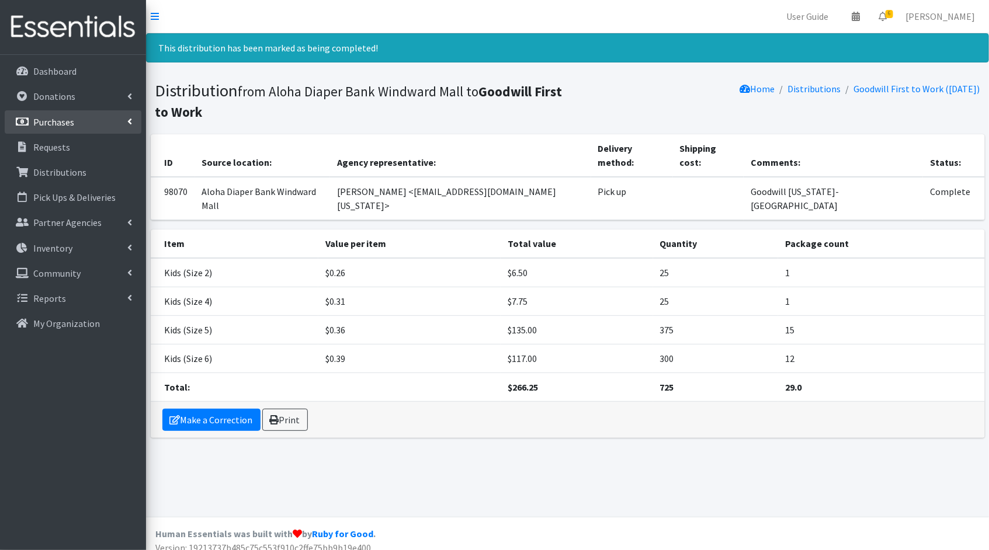
click at [57, 119] on p "Purchases" at bounding box center [53, 122] width 41 height 12
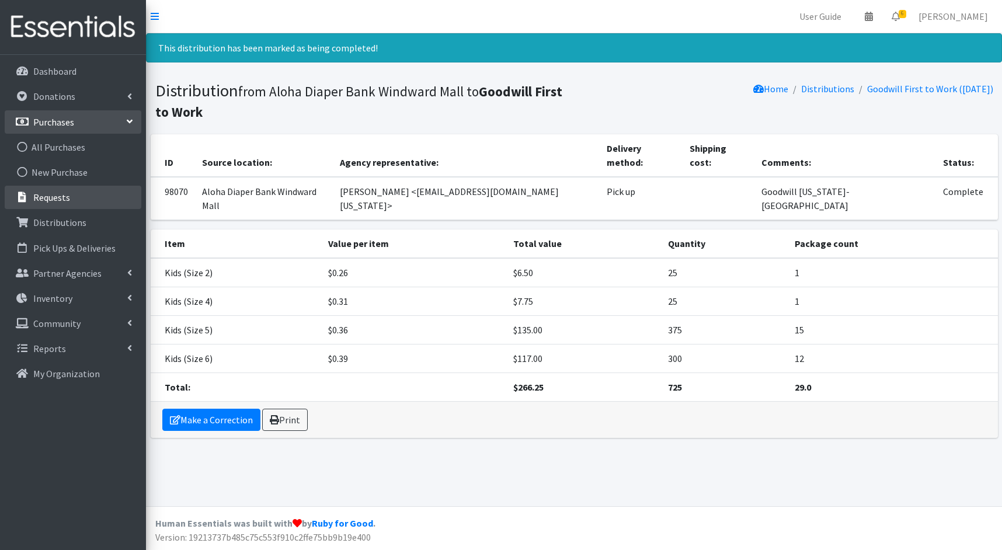
click at [57, 199] on p "Requests" at bounding box center [51, 198] width 37 height 12
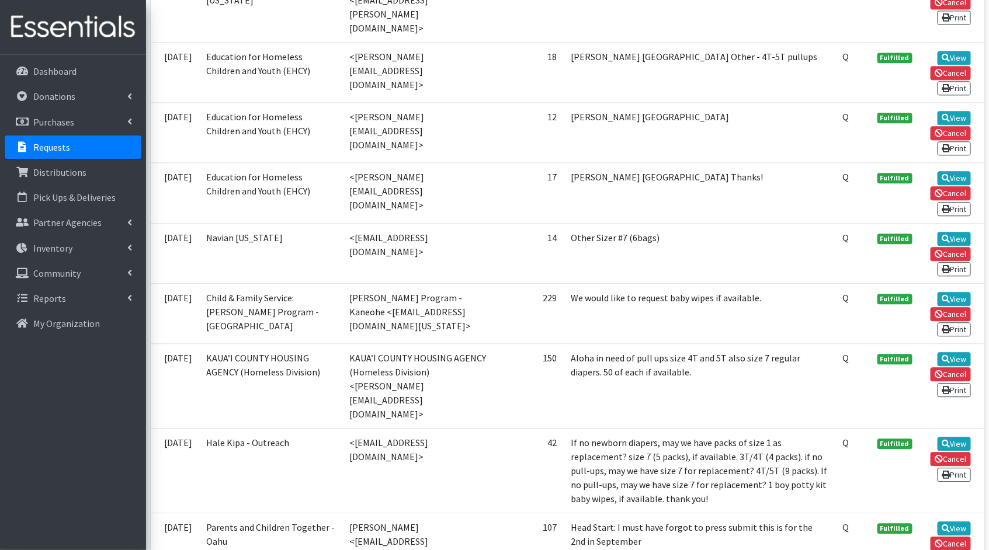
scroll to position [1255, 0]
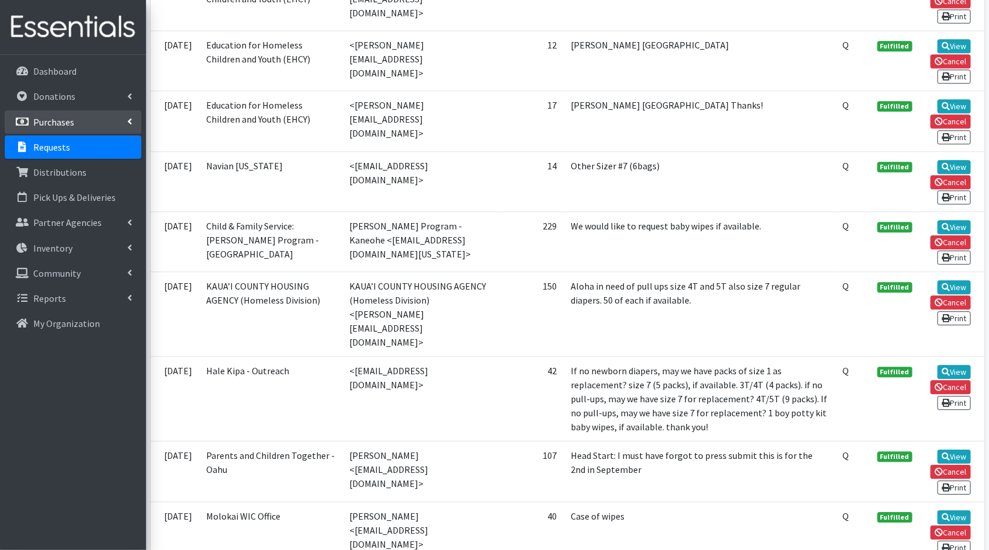
click at [76, 116] on link "Purchases" at bounding box center [73, 121] width 137 height 23
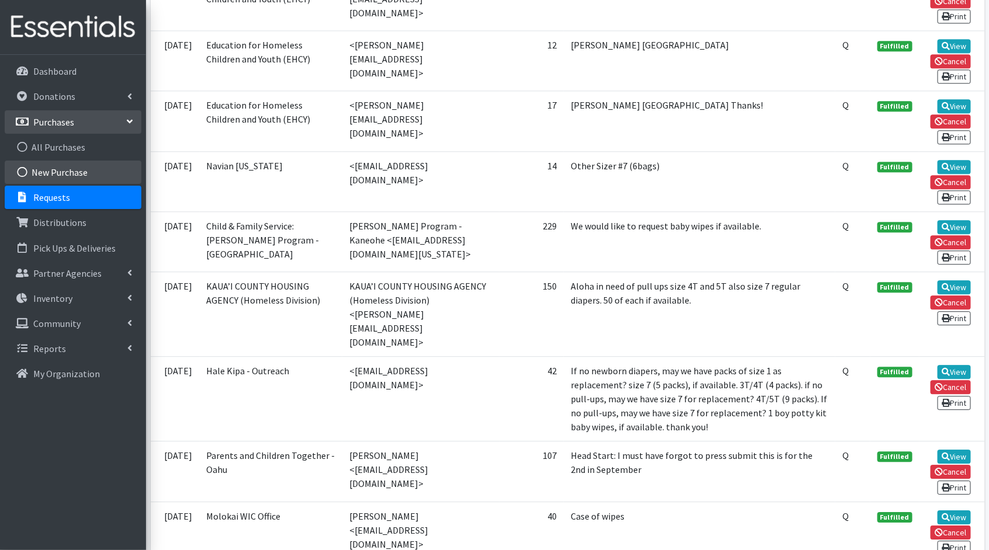
click at [78, 172] on link "New Purchase" at bounding box center [73, 172] width 137 height 23
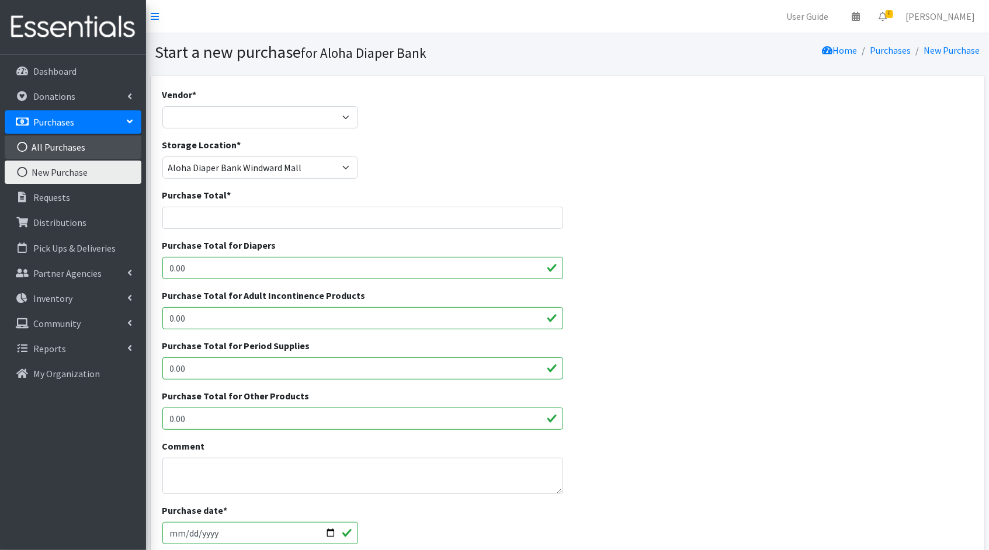
click at [82, 146] on link "All Purchases" at bounding box center [73, 146] width 137 height 23
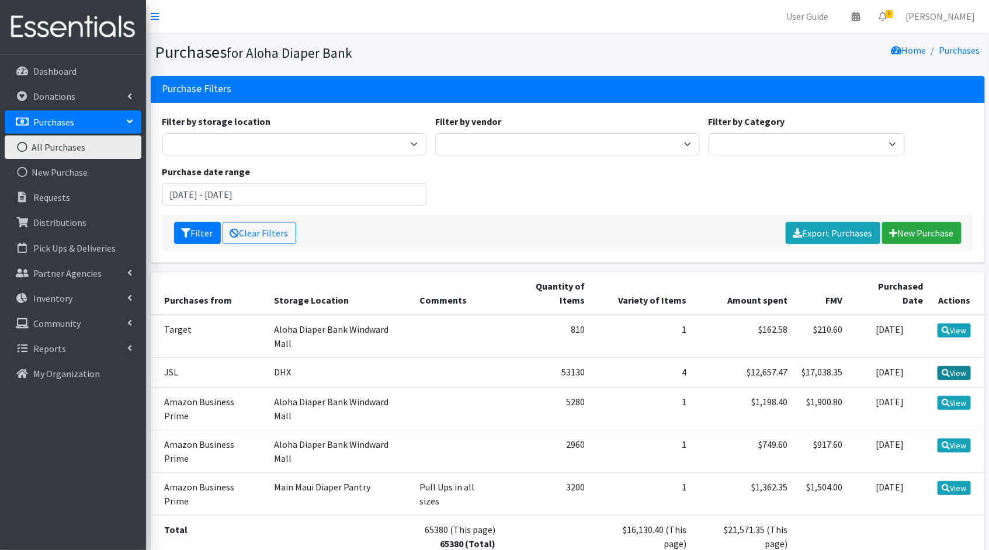
click at [962, 366] on link "View" at bounding box center [953, 373] width 33 height 14
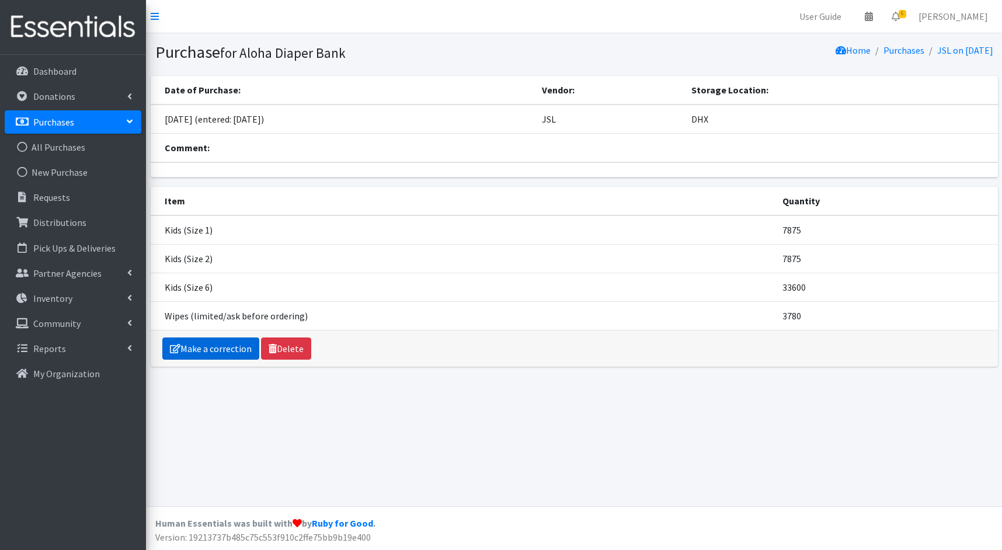
click at [189, 339] on link "Make a correction" at bounding box center [210, 349] width 97 height 22
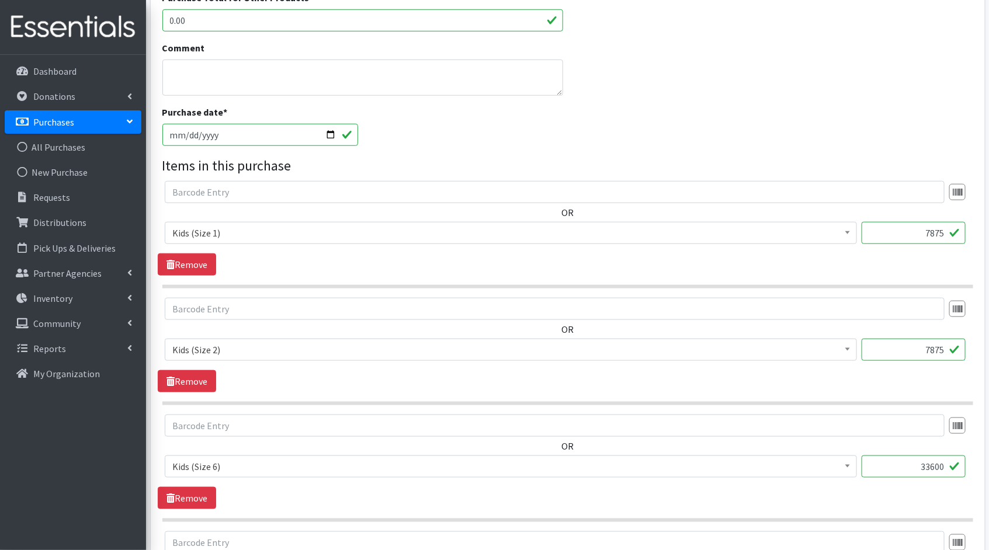
scroll to position [418, 0]
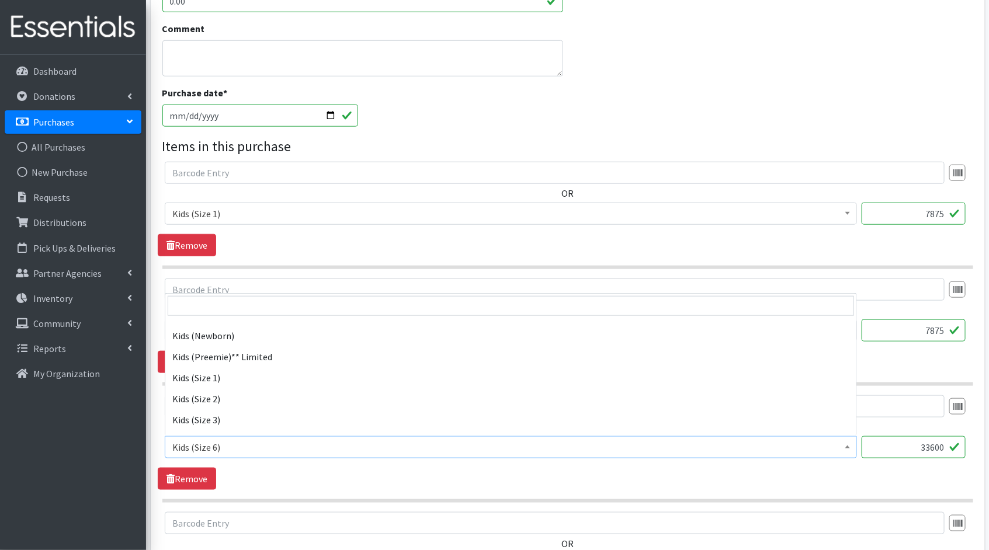
click at [848, 447] on span at bounding box center [847, 446] width 12 height 18
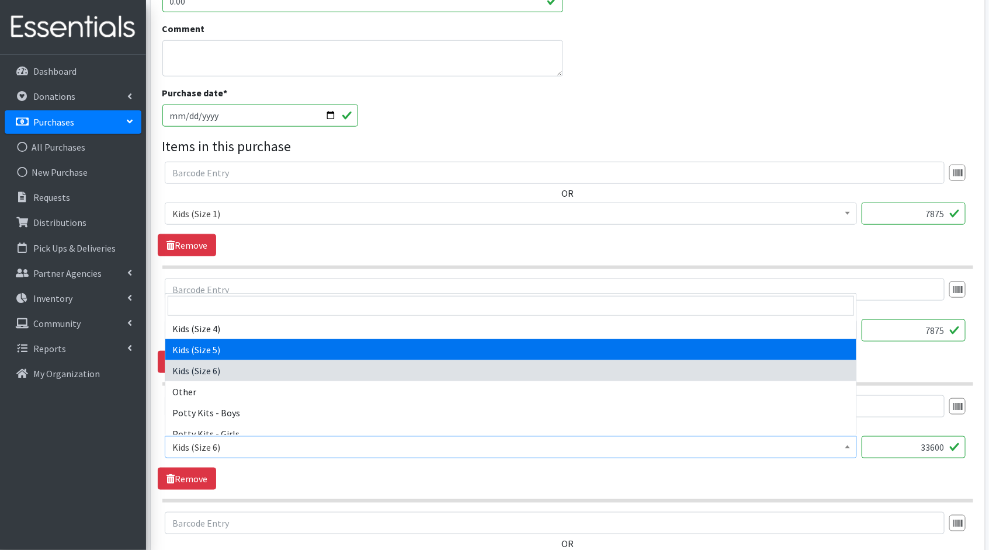
select select "1832"
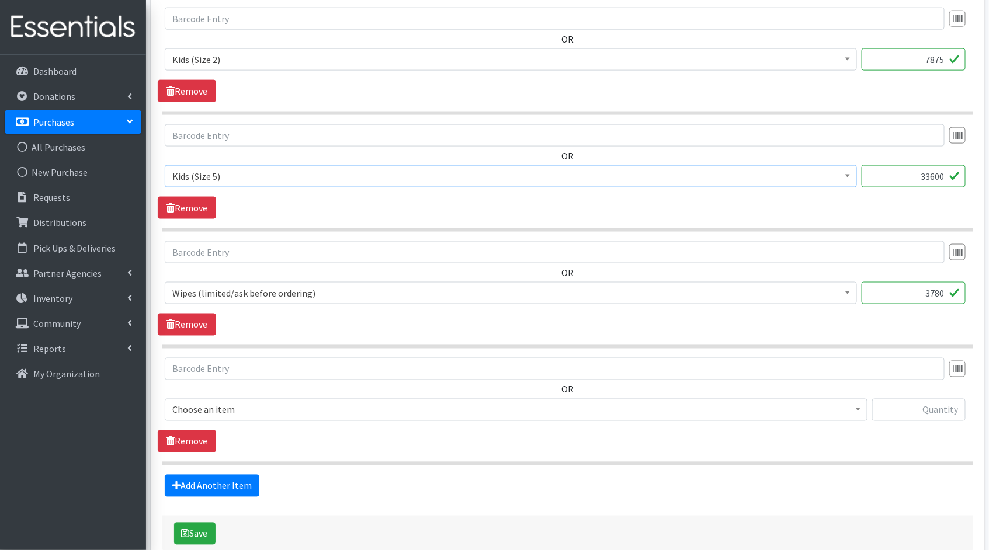
scroll to position [751, 0]
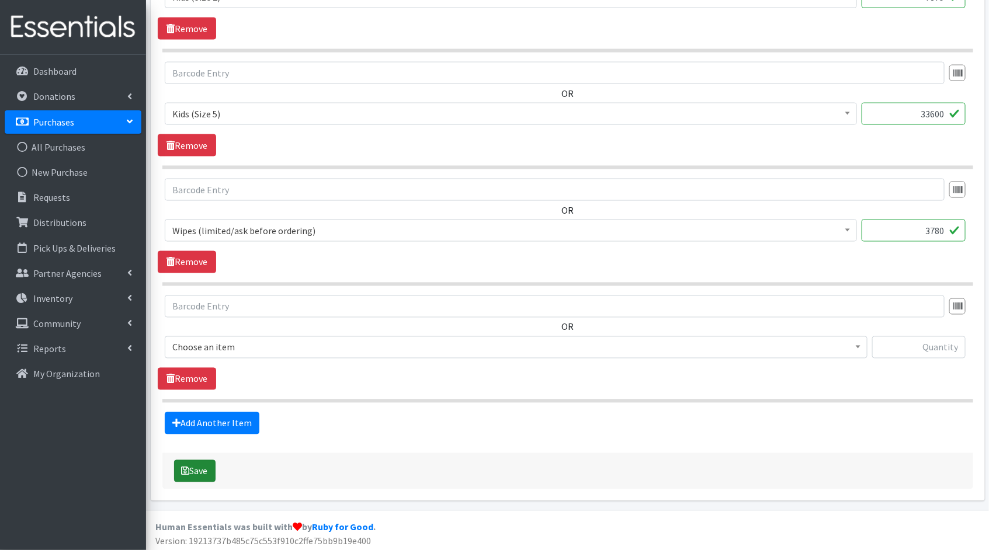
click at [197, 471] on button "Save" at bounding box center [194, 471] width 41 height 22
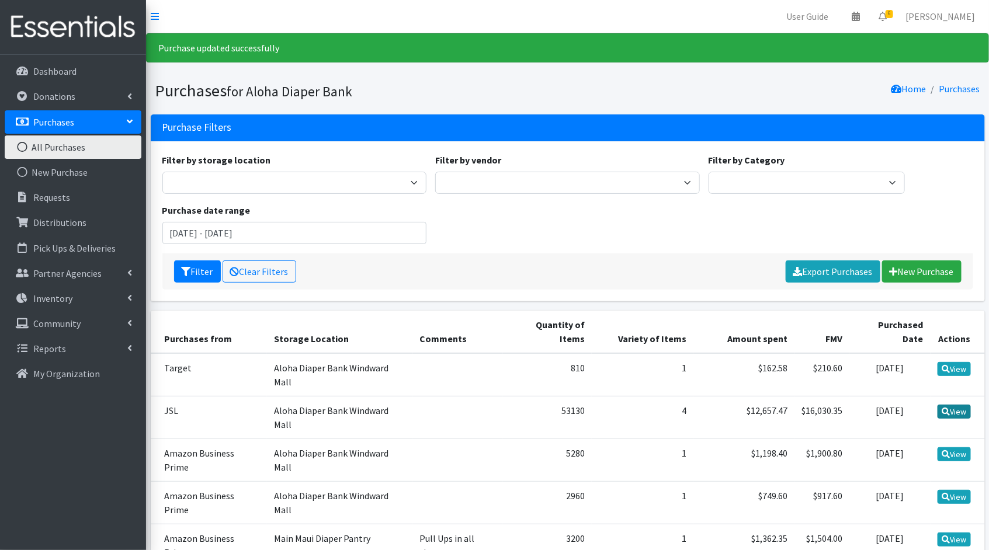
click at [947, 408] on icon at bounding box center [945, 412] width 8 height 8
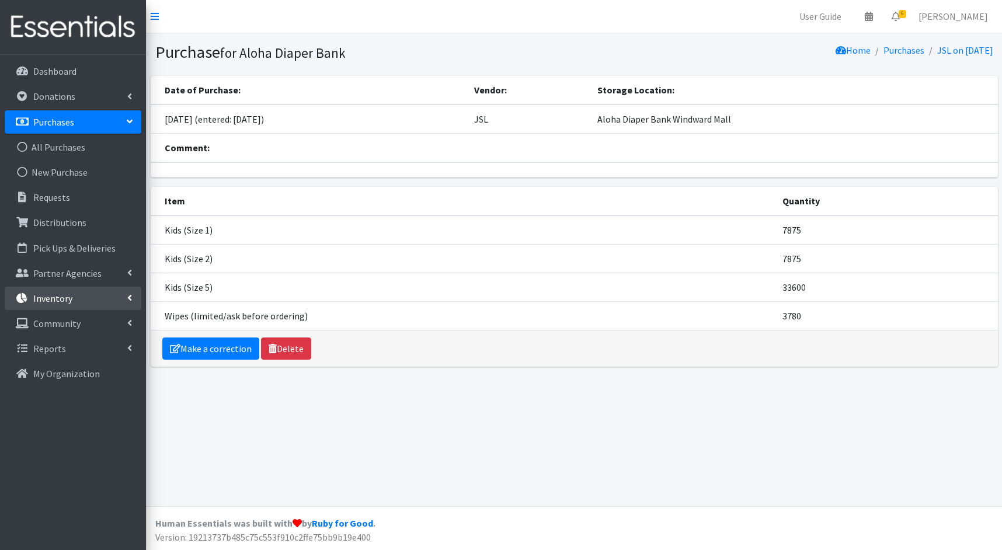
click at [81, 292] on link "Inventory" at bounding box center [73, 298] width 137 height 23
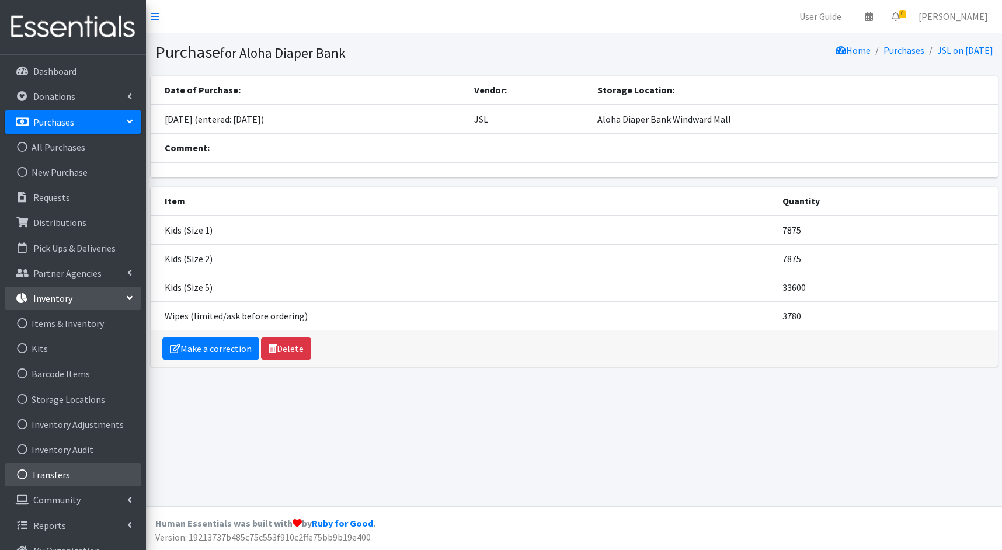
click at [67, 470] on link "Transfers" at bounding box center [73, 474] width 137 height 23
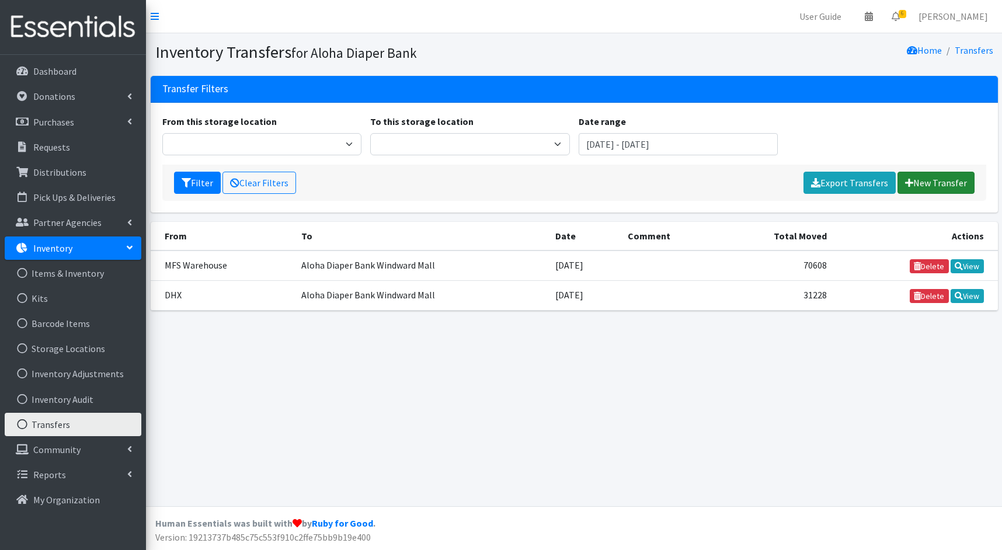
click at [926, 180] on link "New Transfer" at bounding box center [936, 183] width 77 height 22
click at [979, 296] on link "View" at bounding box center [967, 296] width 33 height 14
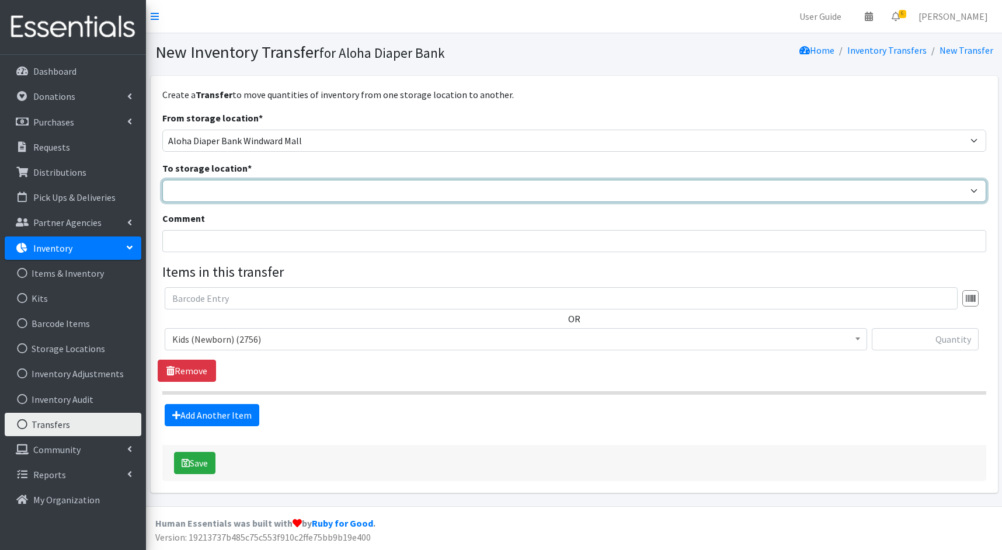
click at [249, 185] on select "Aloha Diaper Bank Windward Mall DHX KOKA Kauai MAIN Kauai Diaper Pantry Main Ma…" at bounding box center [574, 191] width 824 height 22
select select "245"
click at [162, 180] on select "Aloha Diaper Bank Windward Mall DHX KOKA Kauai MAIN Kauai Diaper Pantry Main Ma…" at bounding box center [574, 191] width 824 height 22
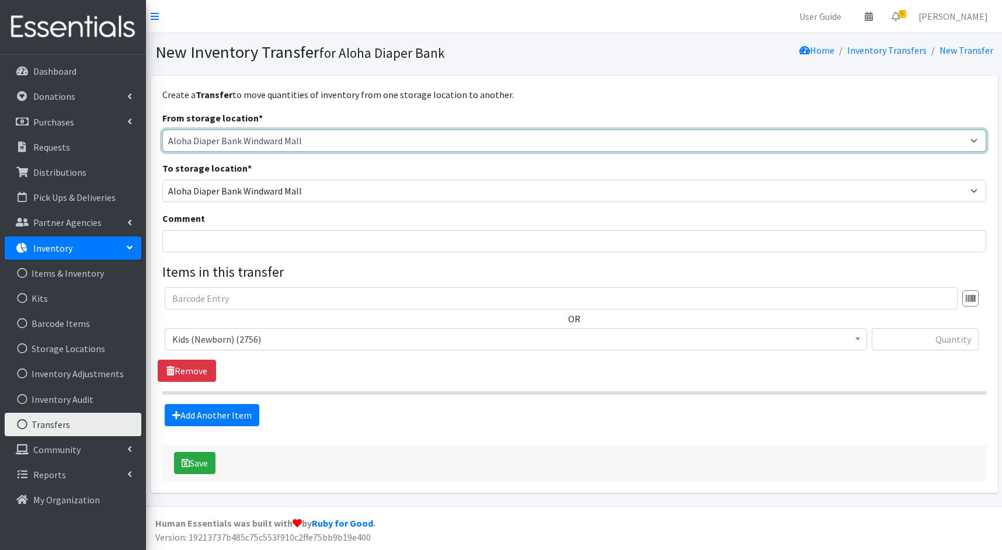
click at [284, 142] on select "Aloha Diaper Bank Windward Mall DHX KOKA Kauai MAIN Kauai Diaper Pantry Main Ma…" at bounding box center [574, 141] width 824 height 22
select select "212"
click at [162, 130] on select "Aloha Diaper Bank Windward Mall DHX KOKA Kauai MAIN Kauai Diaper Pantry Main Ma…" at bounding box center [574, 141] width 824 height 22
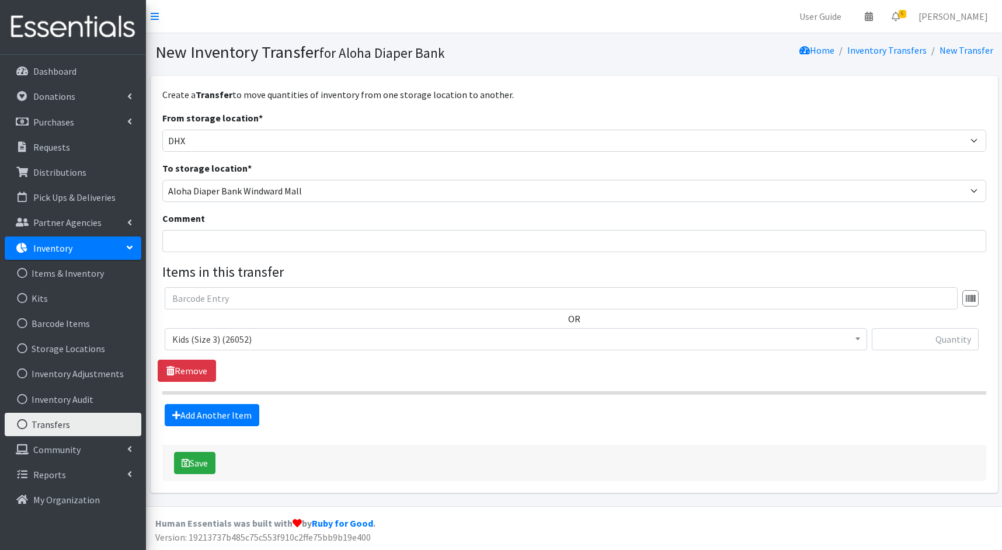
click at [370, 338] on span "Kids (Size 3) (26052)" at bounding box center [515, 339] width 687 height 16
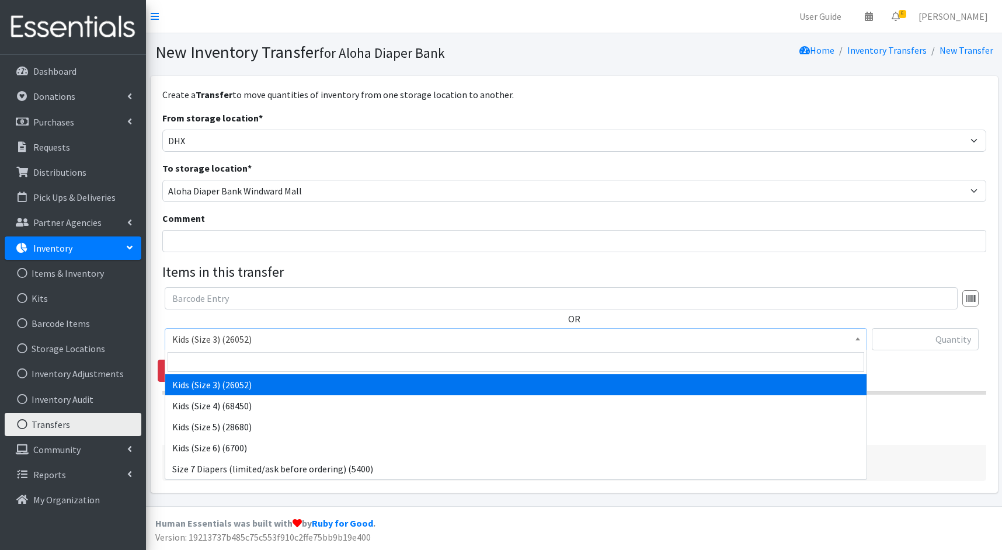
click at [66, 249] on p "Inventory" at bounding box center [52, 248] width 39 height 12
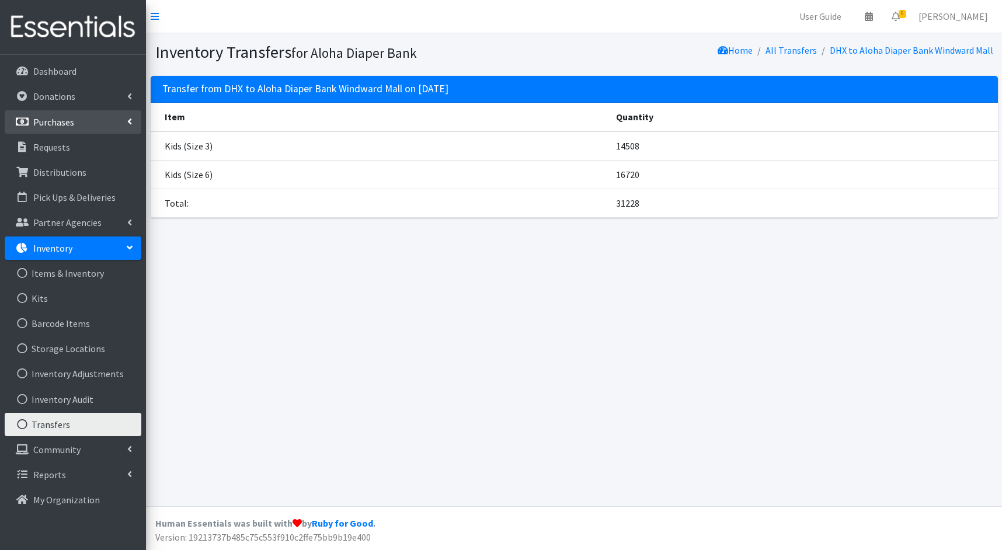
click at [76, 113] on link "Purchases" at bounding box center [73, 121] width 137 height 23
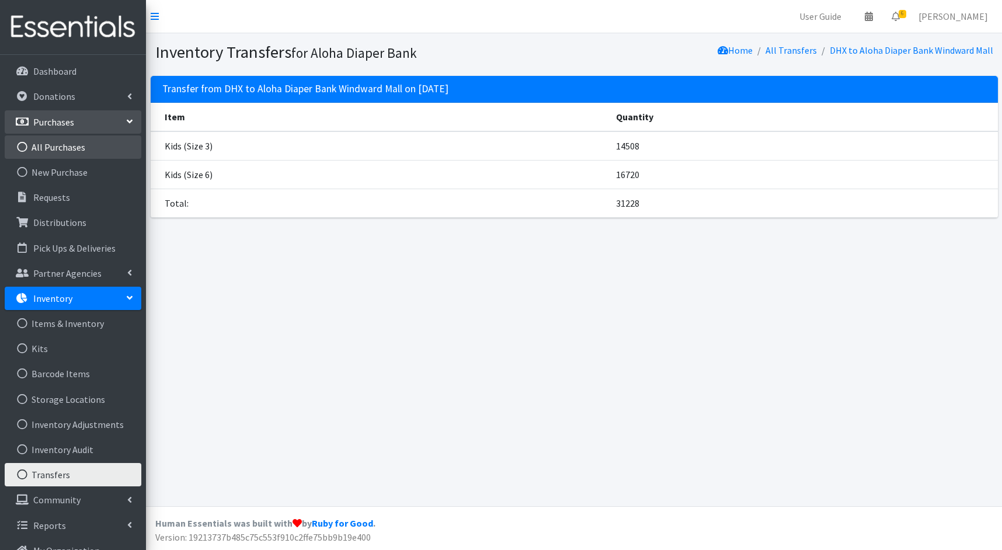
click at [74, 146] on link "All Purchases" at bounding box center [73, 146] width 137 height 23
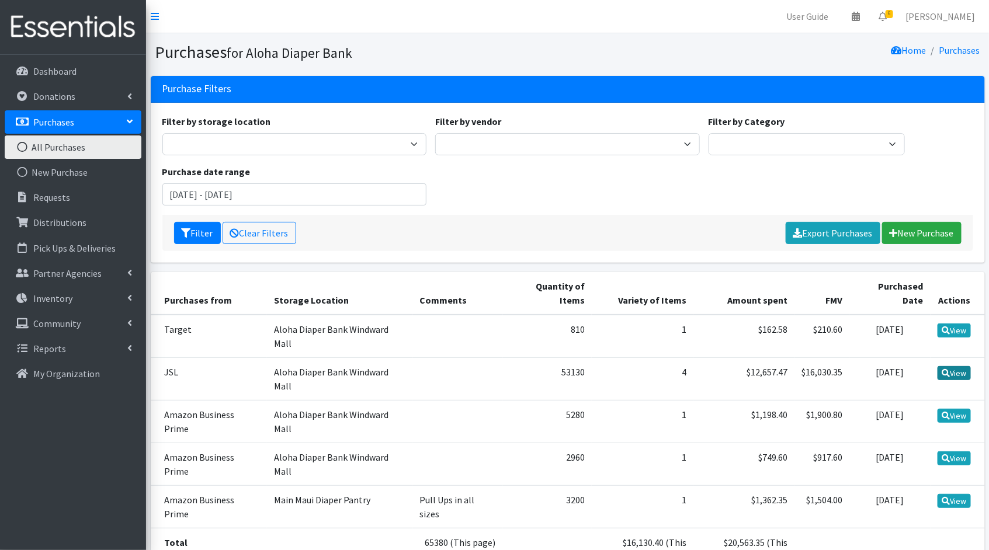
click at [968, 366] on link "View" at bounding box center [953, 373] width 33 height 14
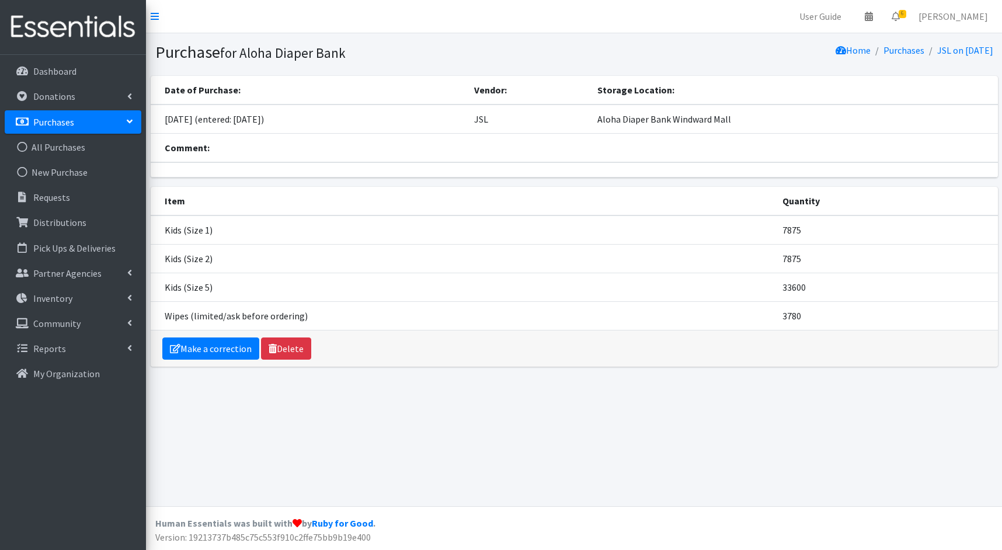
click at [235, 333] on div "Make a correction Delete" at bounding box center [574, 349] width 847 height 36
click at [215, 346] on link "Make a correction" at bounding box center [210, 349] width 97 height 22
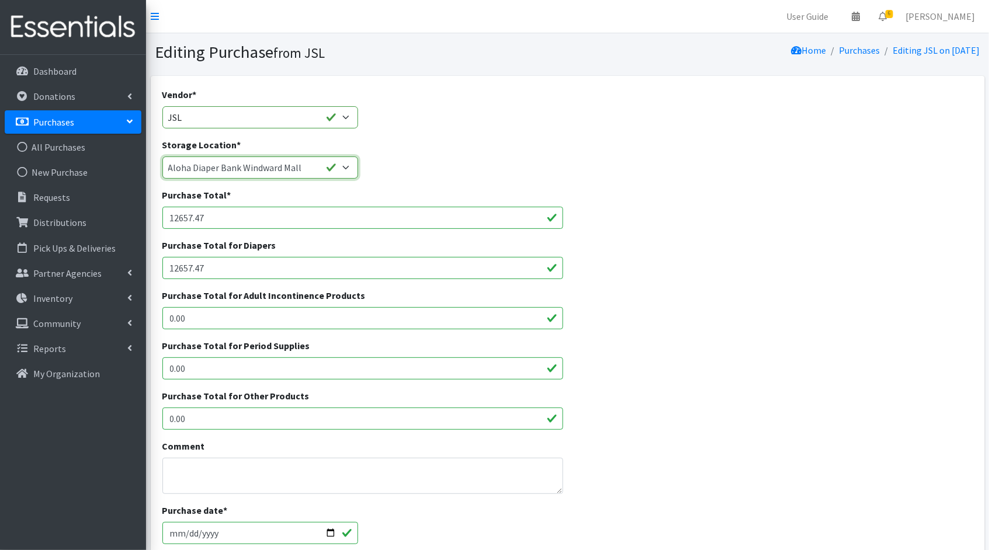
click at [321, 167] on select "Aloha Diaper Bank Windward Mall DHX KOKA Kauai MAIN Kauai Diaper Pantry Main Ma…" at bounding box center [260, 167] width 196 height 22
select select "212"
click at [162, 156] on select "Aloha Diaper Bank Windward Mall DHX KOKA Kauai MAIN Kauai Diaper Pantry Main Ma…" at bounding box center [260, 167] width 196 height 22
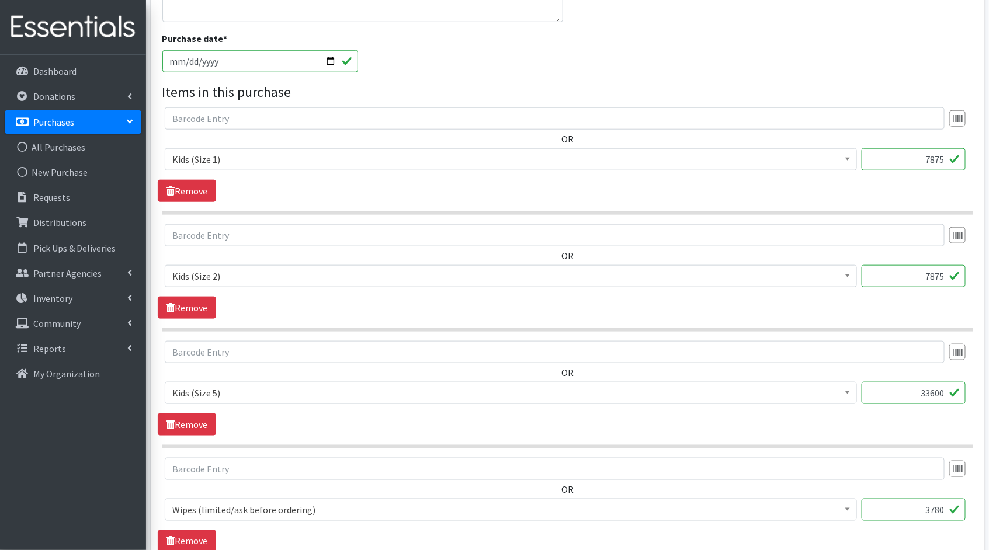
scroll to position [471, 0]
click at [842, 156] on span at bounding box center [847, 158] width 12 height 18
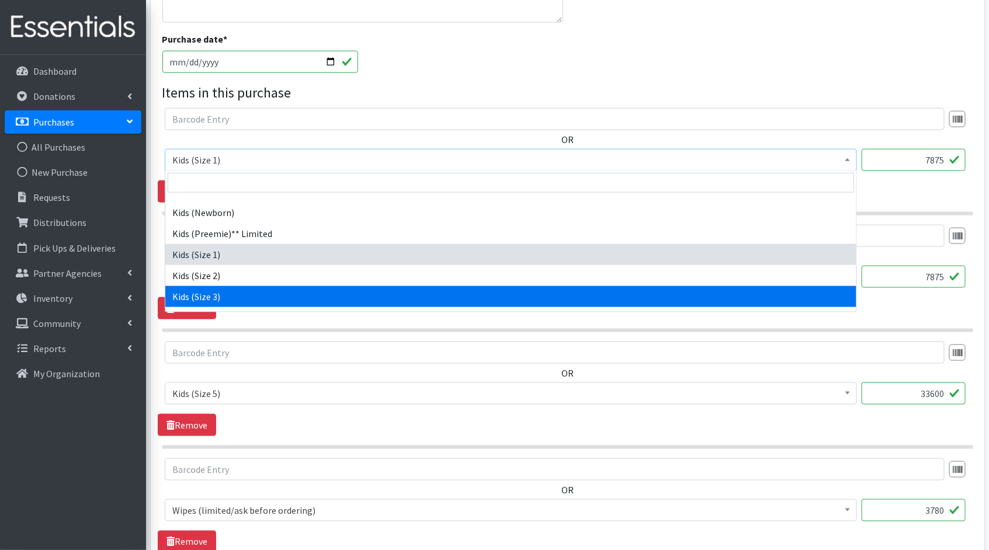
select select "1825"
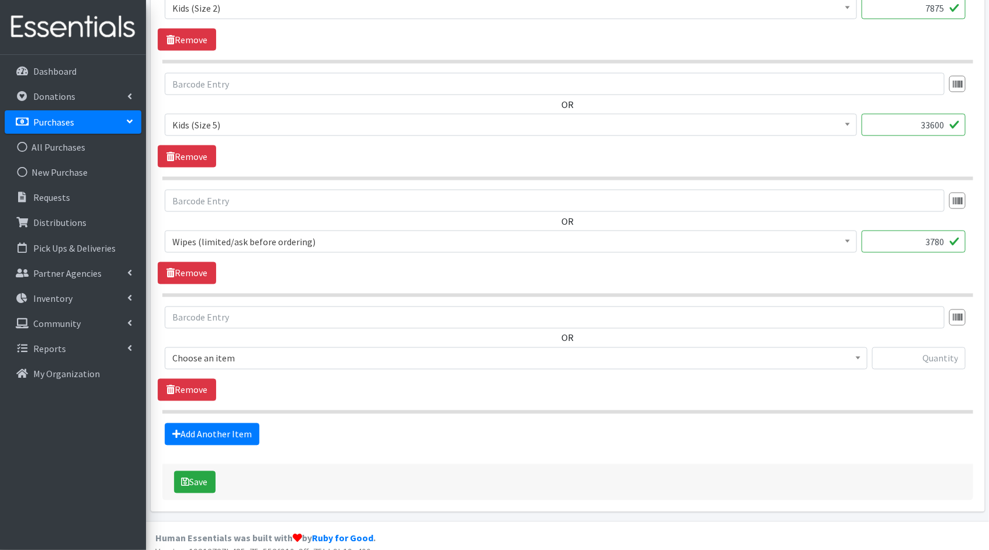
scroll to position [751, 0]
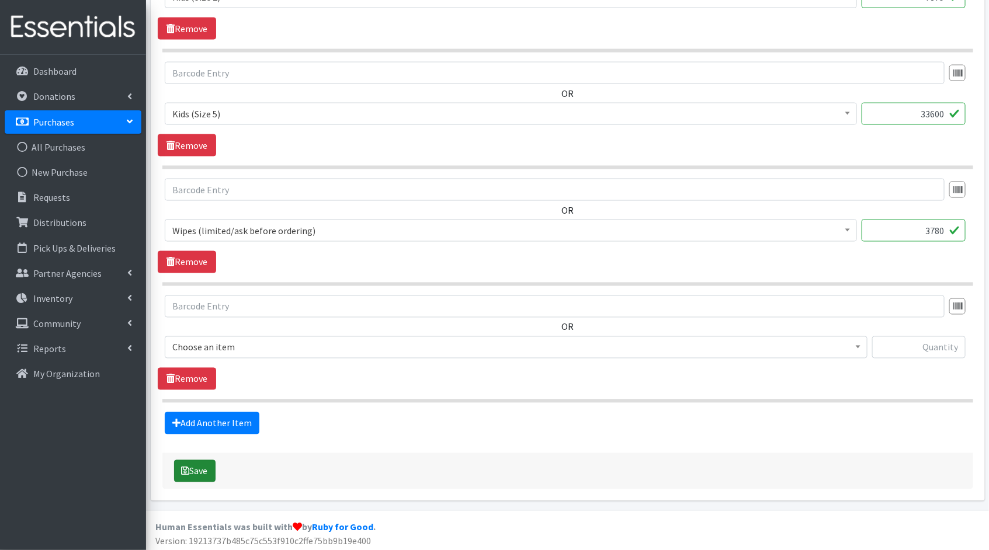
click at [207, 472] on button "Save" at bounding box center [194, 471] width 41 height 22
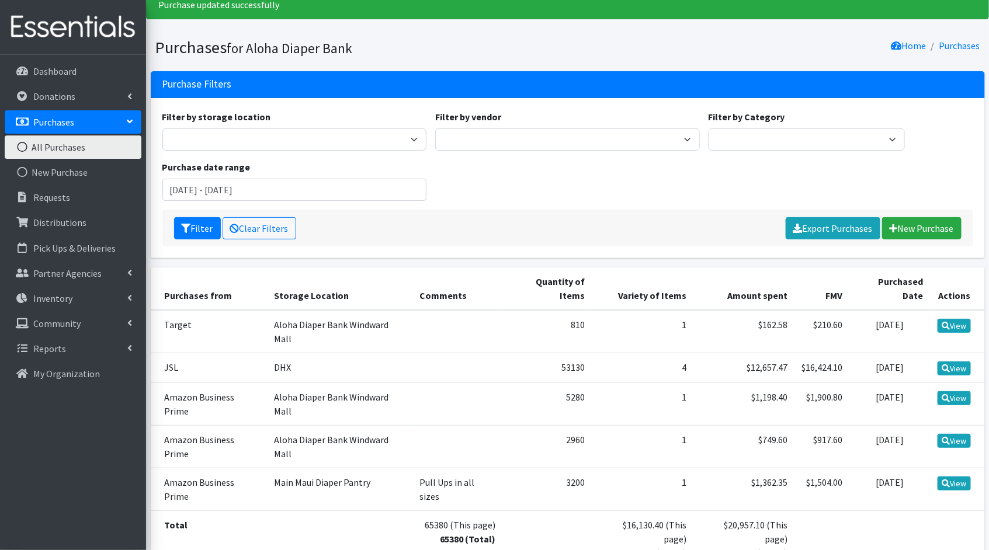
scroll to position [44, 0]
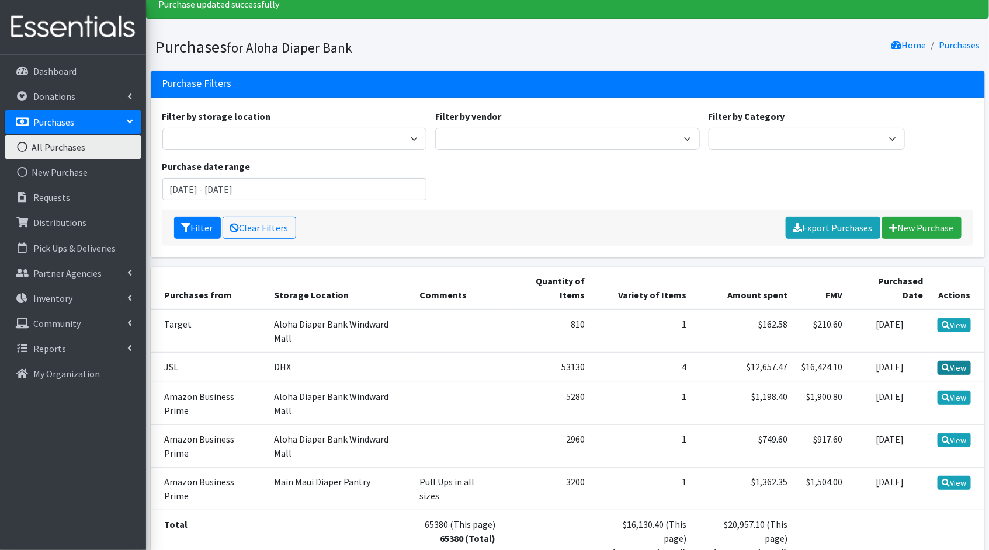
click at [959, 361] on link "View" at bounding box center [953, 368] width 33 height 14
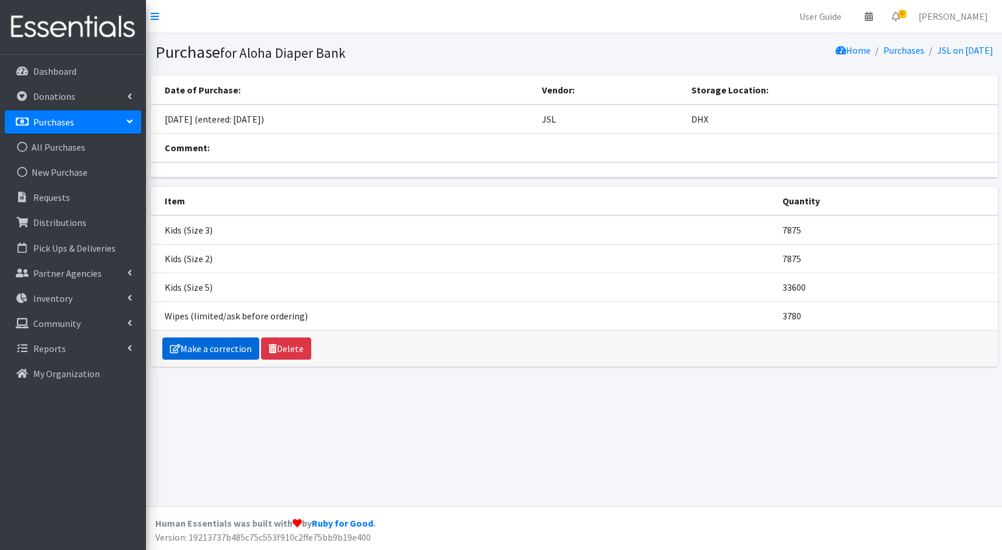
click at [225, 340] on link "Make a correction" at bounding box center [210, 349] width 97 height 22
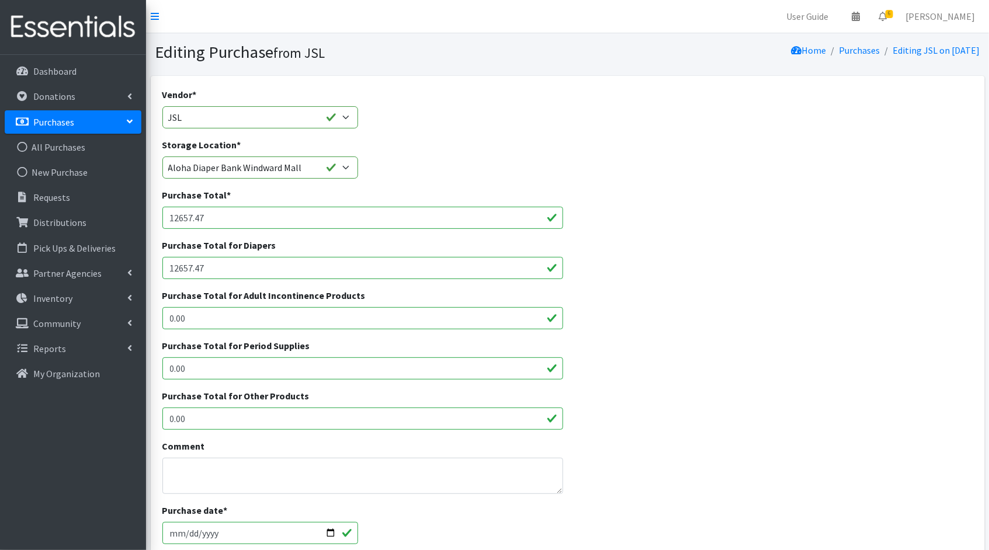
scroll to position [322, 0]
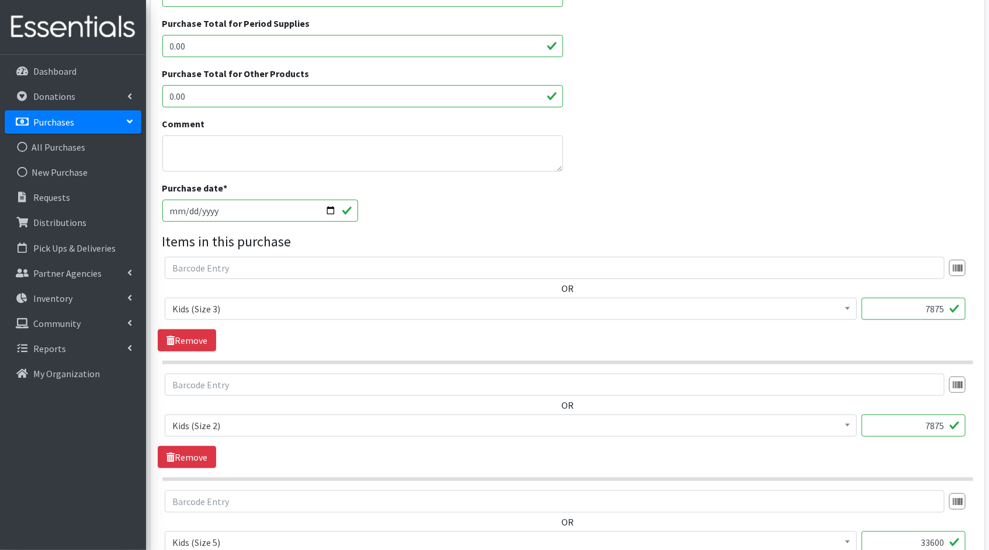
click at [821, 307] on span "Kids (Size 3)" at bounding box center [510, 309] width 677 height 16
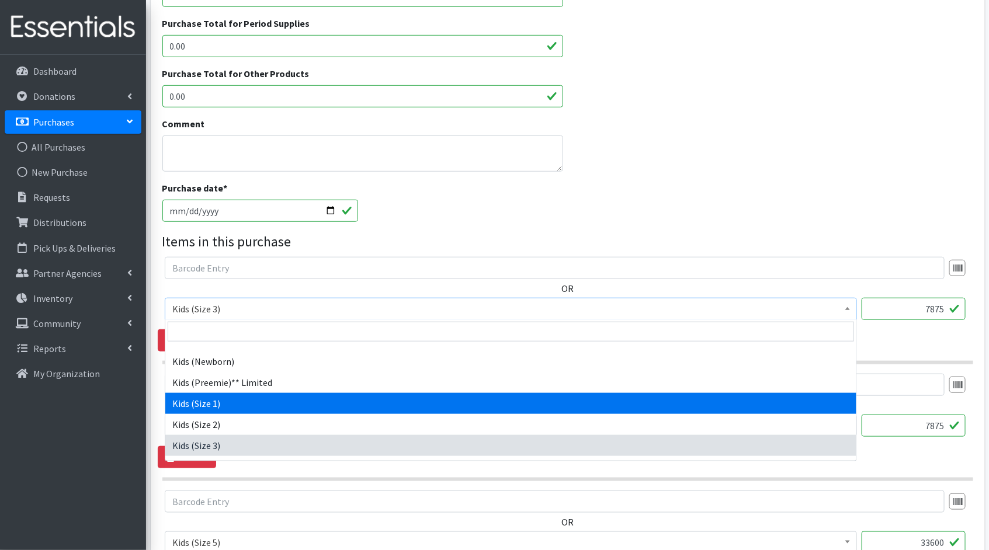
select select "1823"
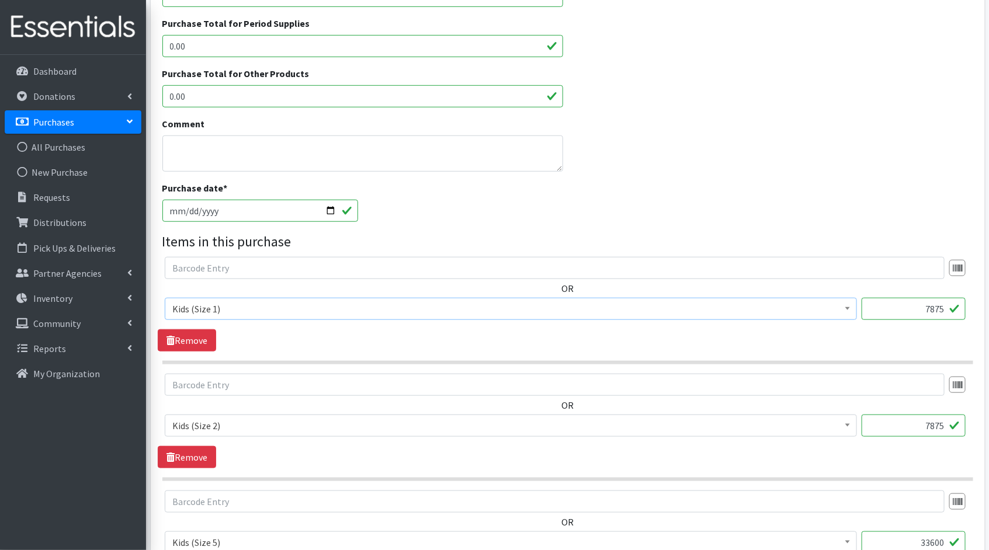
click at [705, 218] on div "Purchase date * [DATE]" at bounding box center [567, 206] width 819 height 50
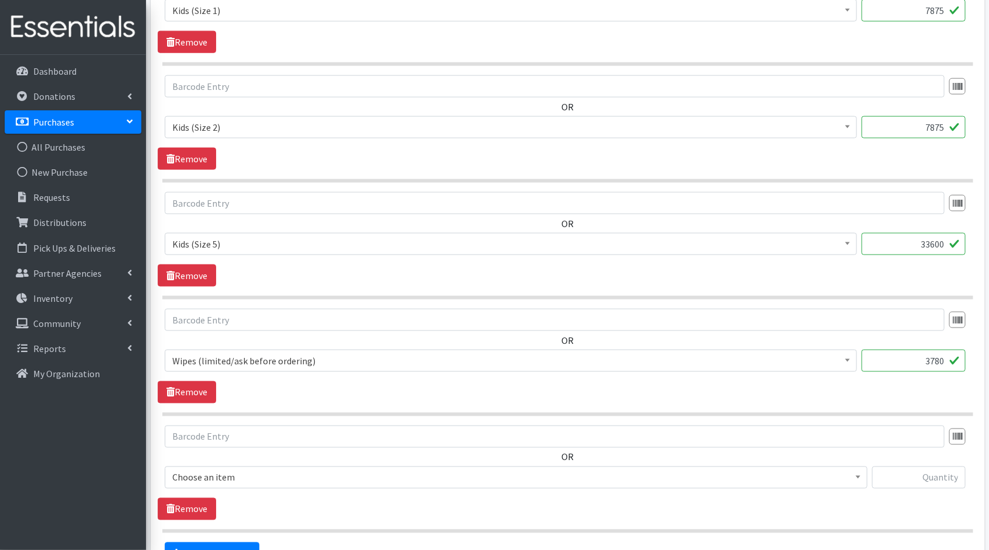
scroll to position [743, 0]
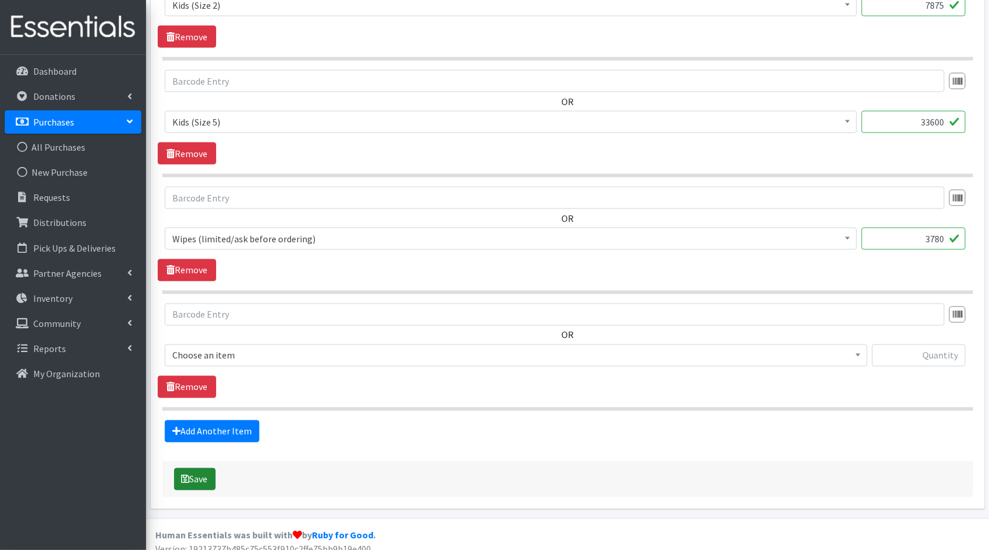
click at [188, 476] on icon "submit" at bounding box center [186, 479] width 8 height 9
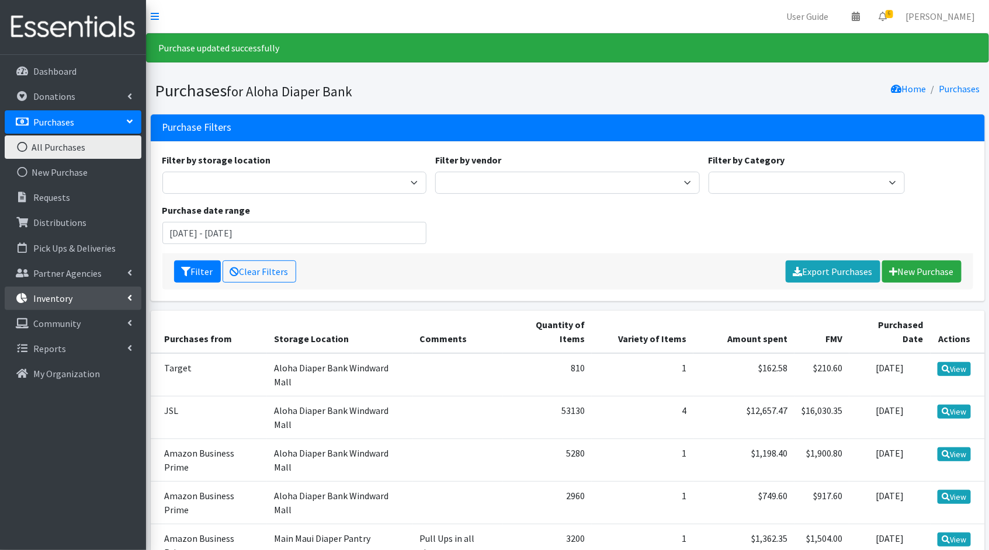
click at [67, 300] on p "Inventory" at bounding box center [52, 299] width 39 height 12
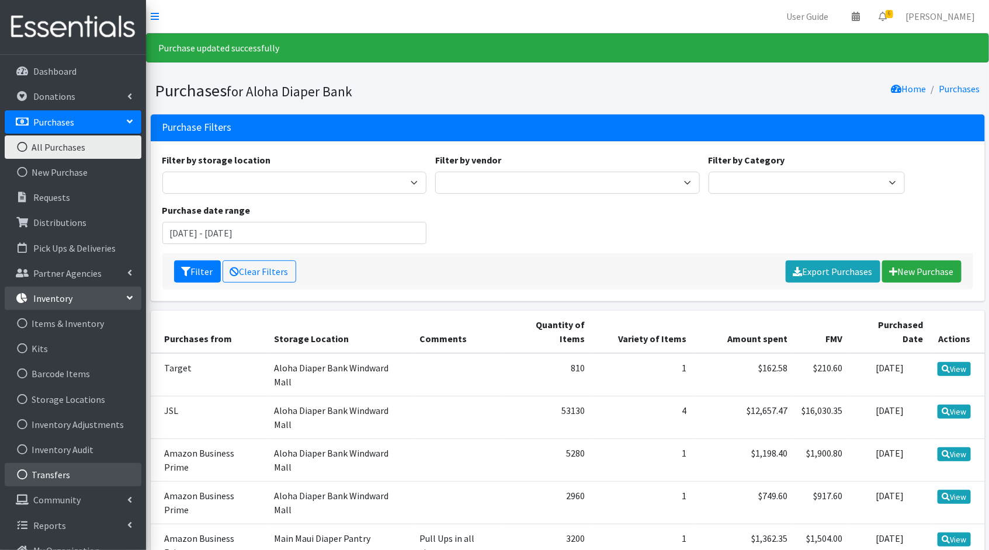
click at [55, 475] on link "Transfers" at bounding box center [73, 474] width 137 height 23
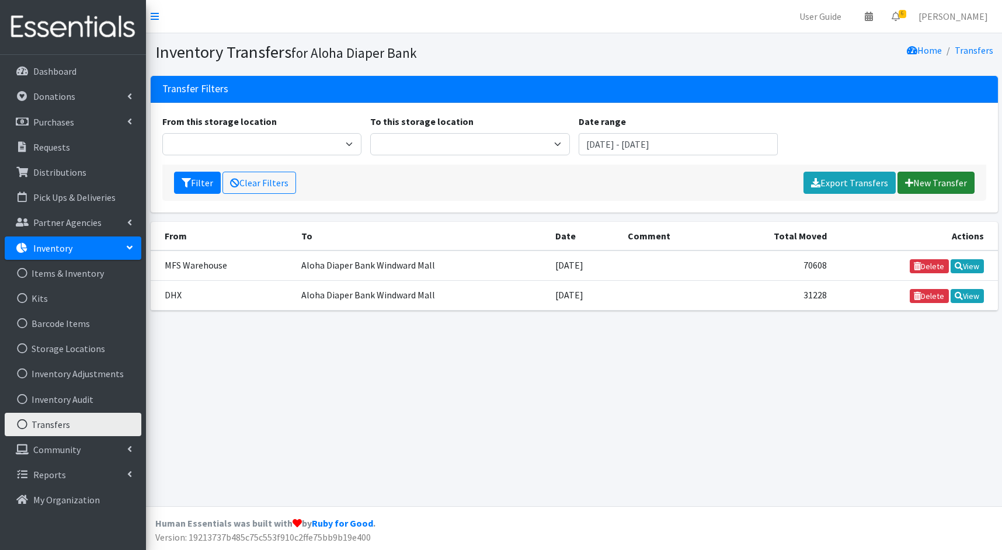
click at [951, 185] on link "New Transfer" at bounding box center [936, 183] width 77 height 22
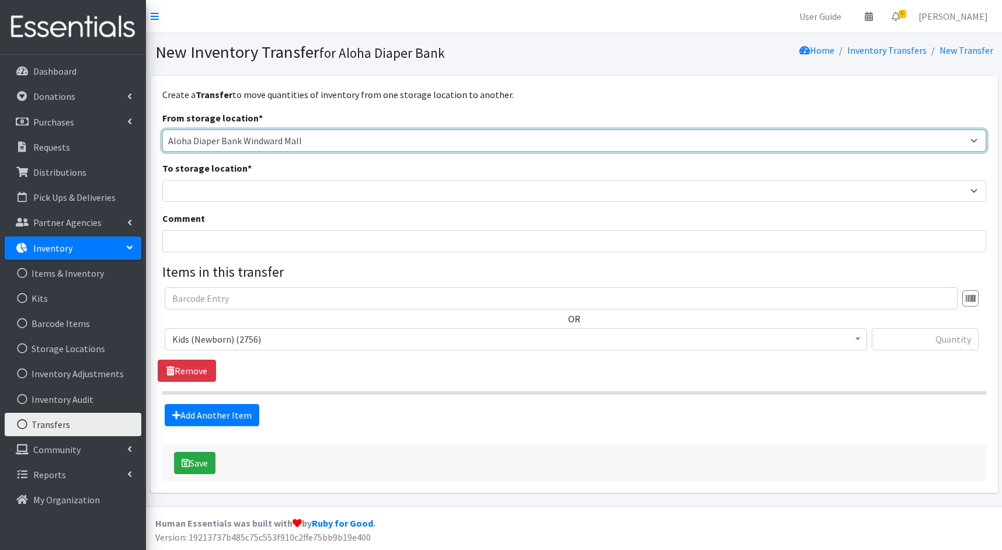
click at [623, 136] on select "Aloha Diaper Bank Windward Mall DHX KOKA Kauai MAIN Kauai Diaper Pantry Main Ma…" at bounding box center [574, 141] width 824 height 22
select select "212"
click at [162, 130] on select "Aloha Diaper Bank Windward Mall DHX KOKA Kauai MAIN Kauai Diaper Pantry Main Ma…" at bounding box center [574, 141] width 824 height 22
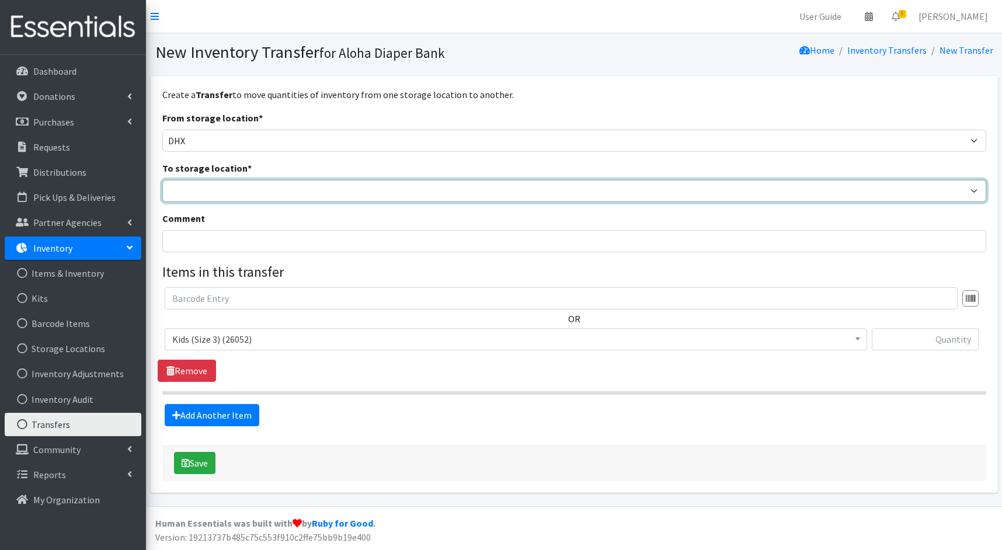
click at [593, 188] on select "Aloha Diaper Bank Windward Mall DHX KOKA Kauai MAIN Kauai Diaper Pantry Main Ma…" at bounding box center [574, 191] width 824 height 22
select select "245"
click at [162, 180] on select "Aloha Diaper Bank Windward Mall DHX KOKA Kauai MAIN Kauai Diaper Pantry Main Ma…" at bounding box center [574, 191] width 824 height 22
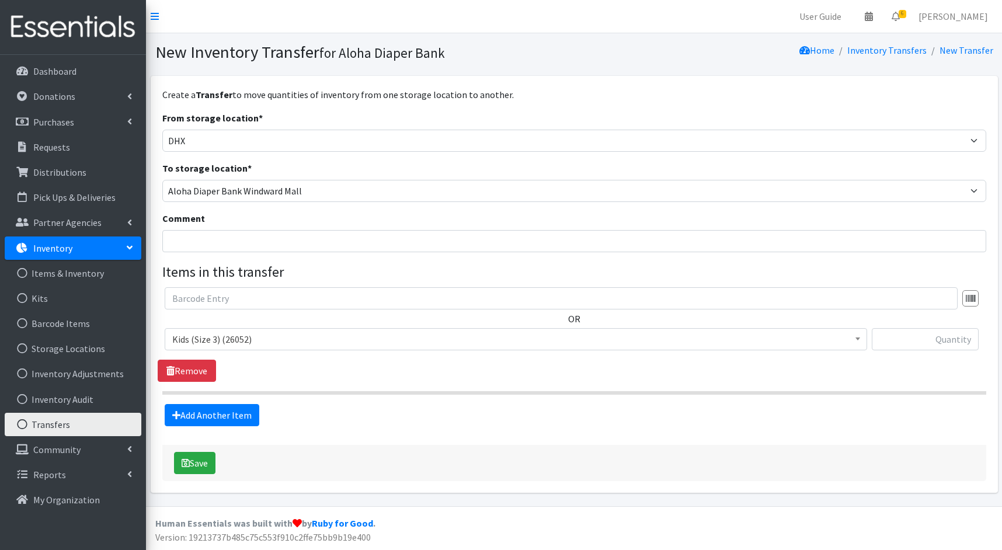
click at [504, 336] on span "Kids (Size 3) (26052)" at bounding box center [515, 339] width 687 height 16
click at [957, 417] on div "Add Another Item" at bounding box center [574, 415] width 819 height 22
click at [78, 64] on link "Dashboard" at bounding box center [73, 71] width 137 height 23
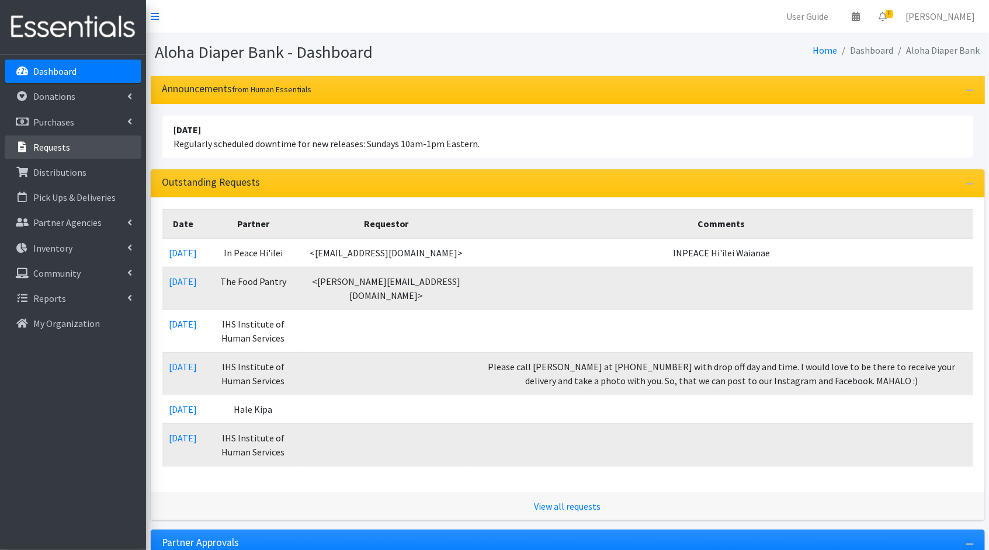
click at [63, 144] on p "Requests" at bounding box center [51, 147] width 37 height 12
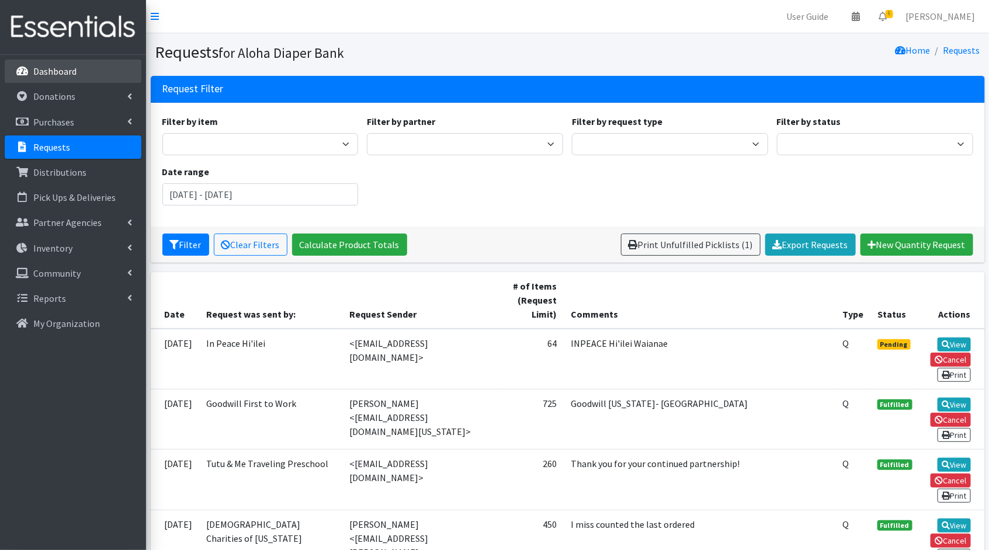
click at [62, 65] on p "Dashboard" at bounding box center [54, 71] width 43 height 12
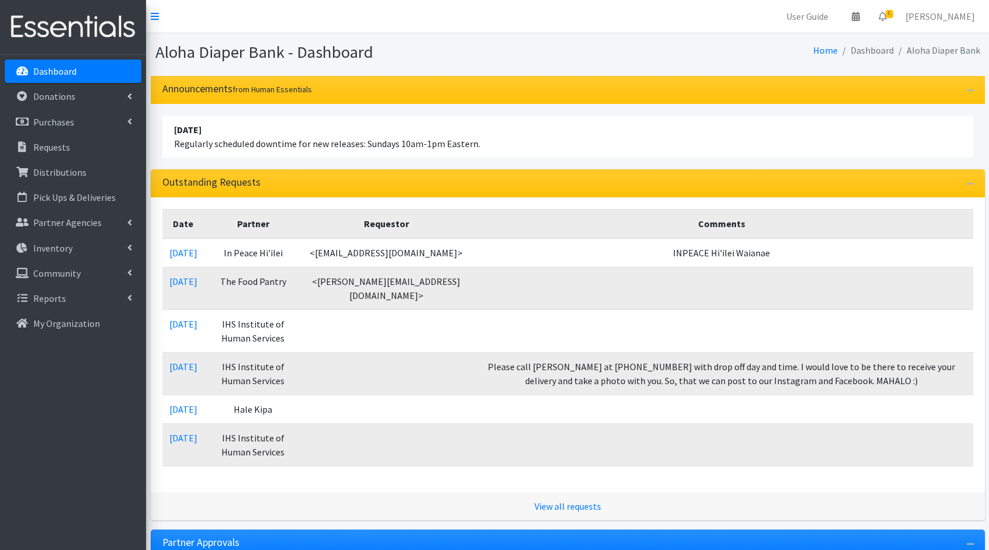
scroll to position [185, 0]
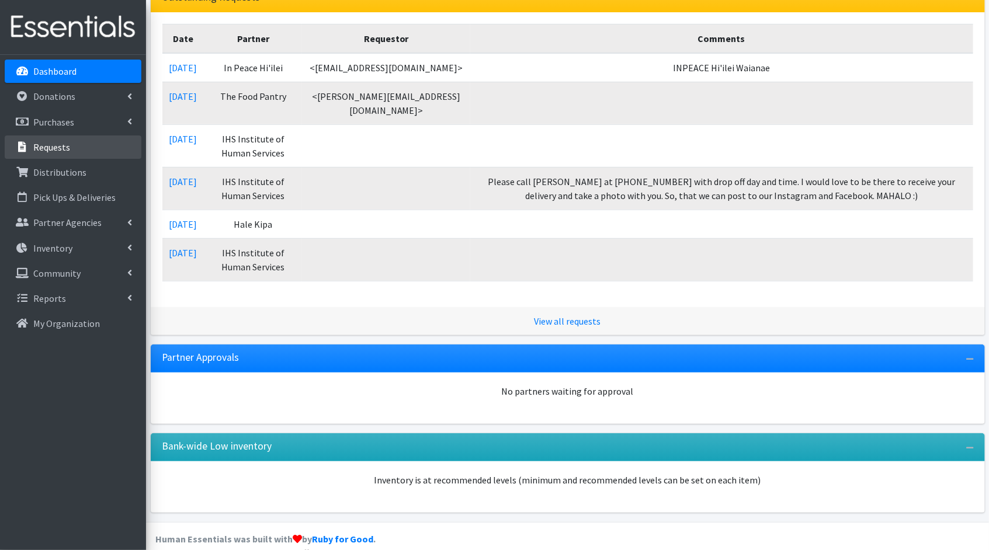
click at [70, 148] on link "Requests" at bounding box center [73, 146] width 137 height 23
